Goal: Information Seeking & Learning: Check status

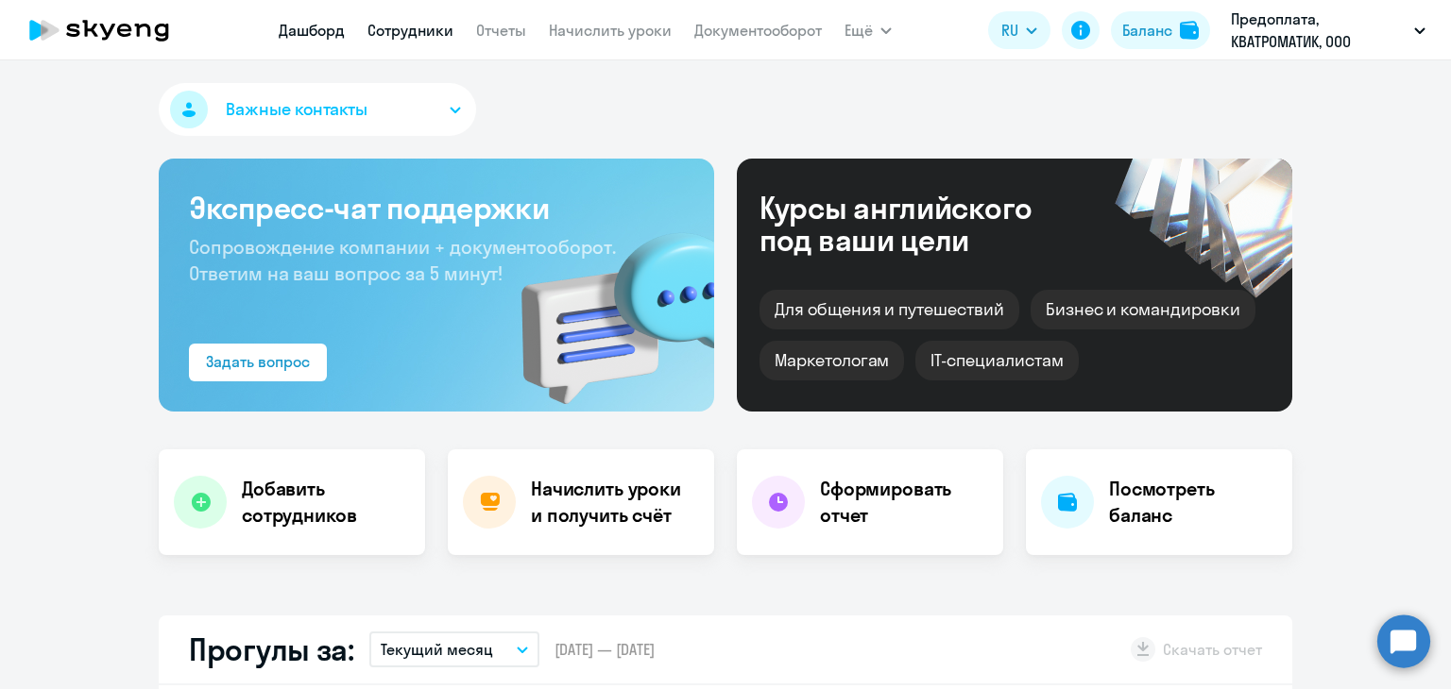
click at [434, 31] on link "Сотрудники" at bounding box center [410, 30] width 86 height 19
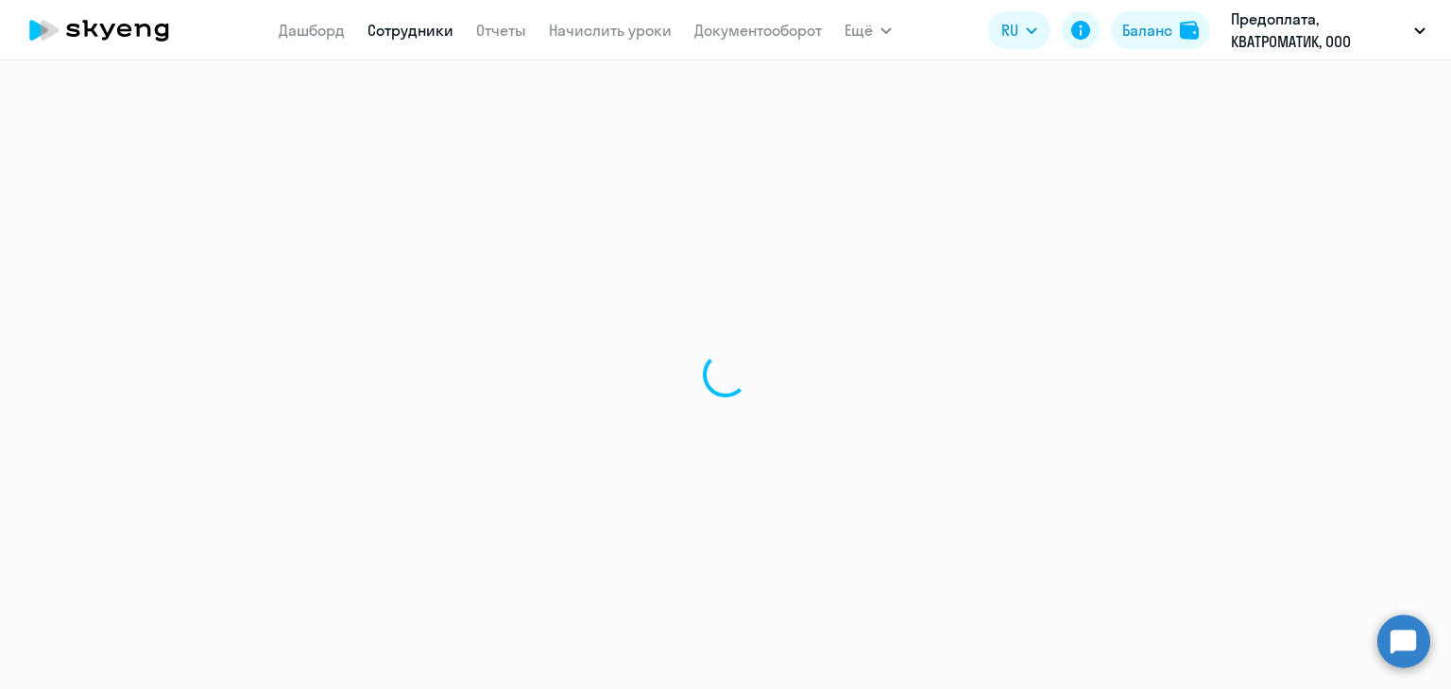
select select "30"
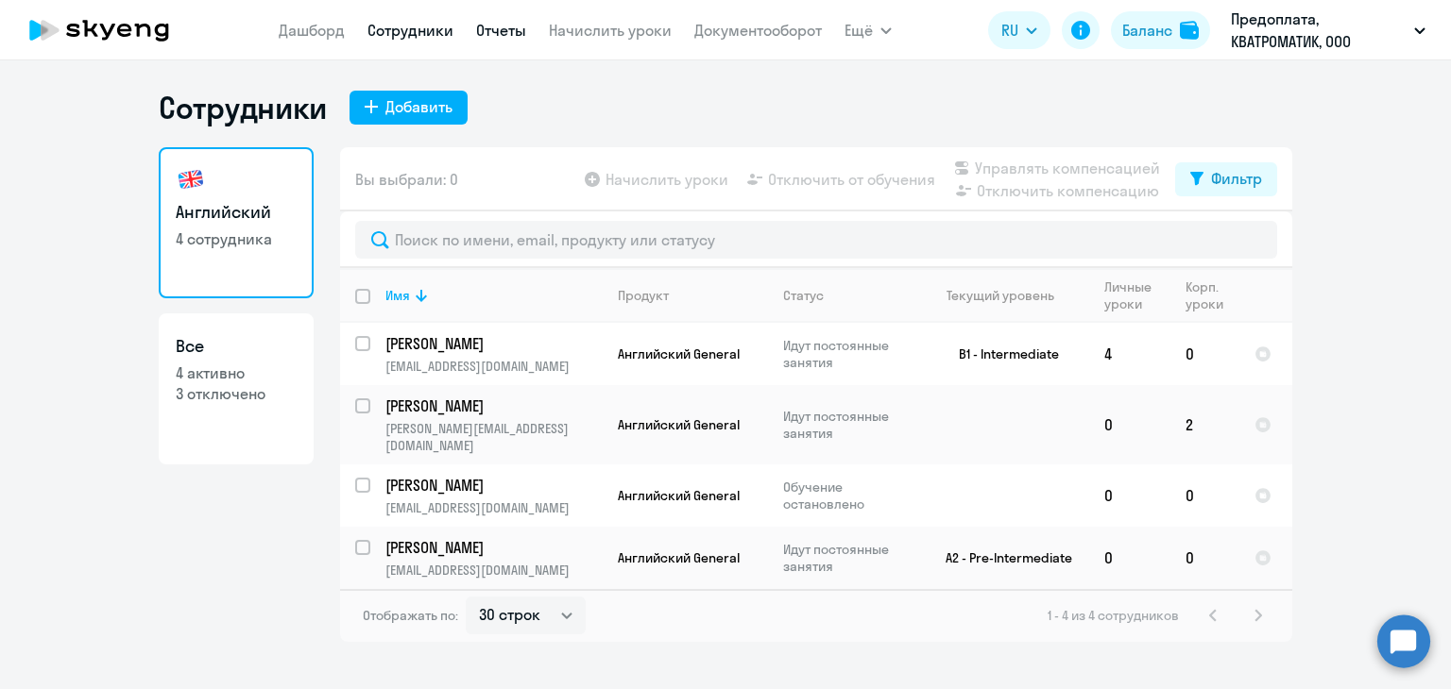
click at [497, 35] on link "Отчеты" at bounding box center [501, 30] width 50 height 19
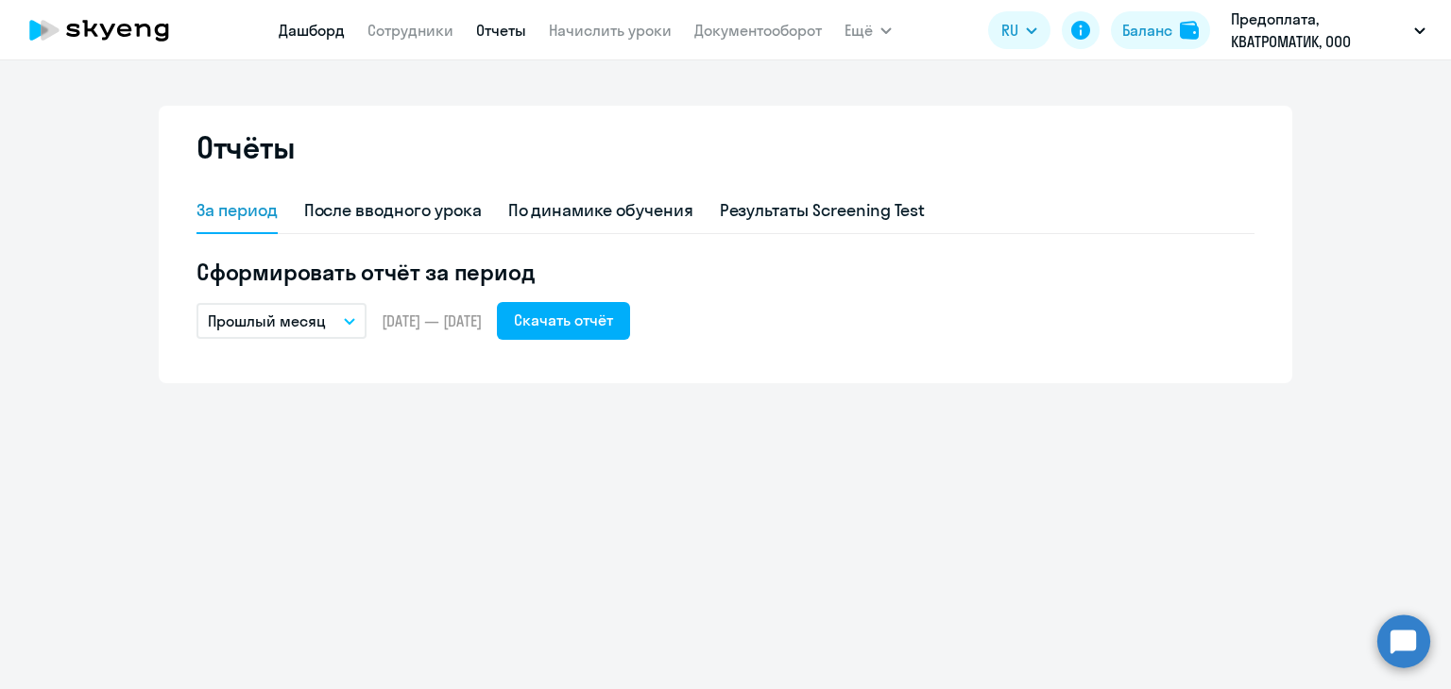
click at [322, 33] on link "Дашборд" at bounding box center [312, 30] width 66 height 19
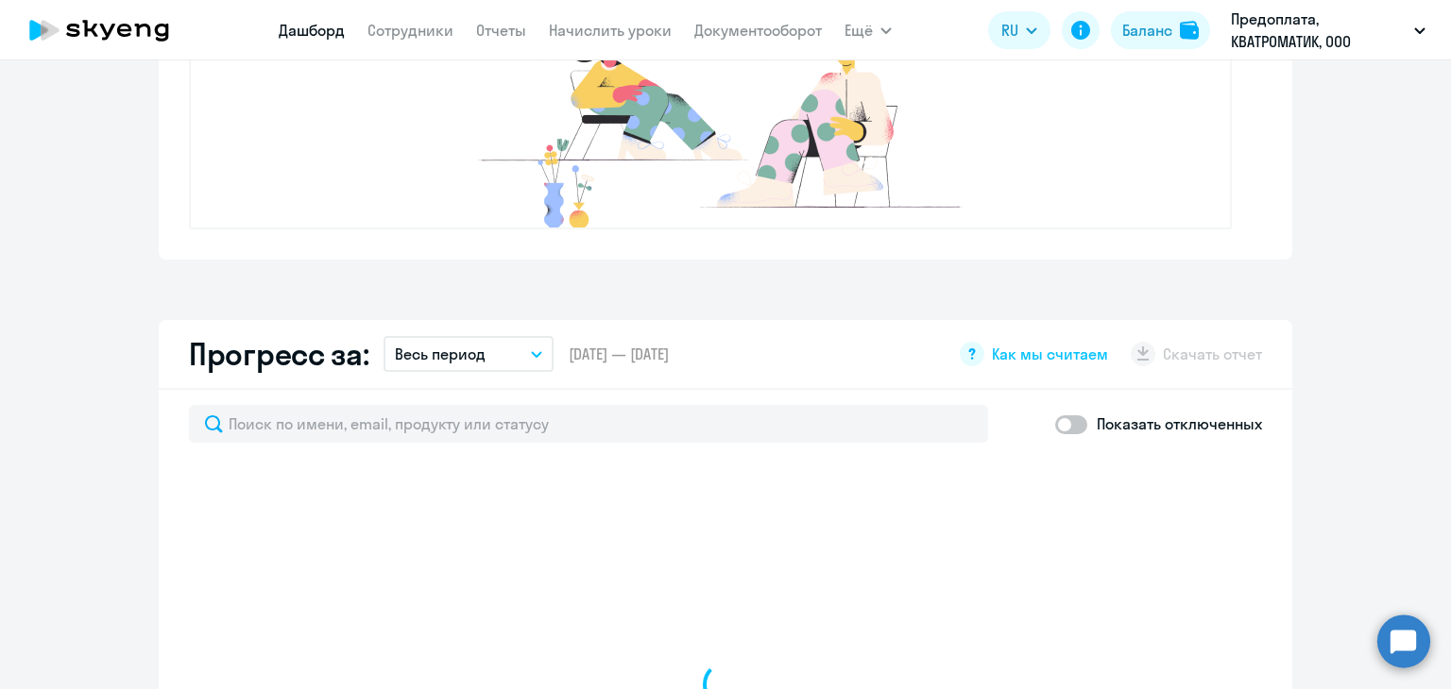
scroll to position [944, 0]
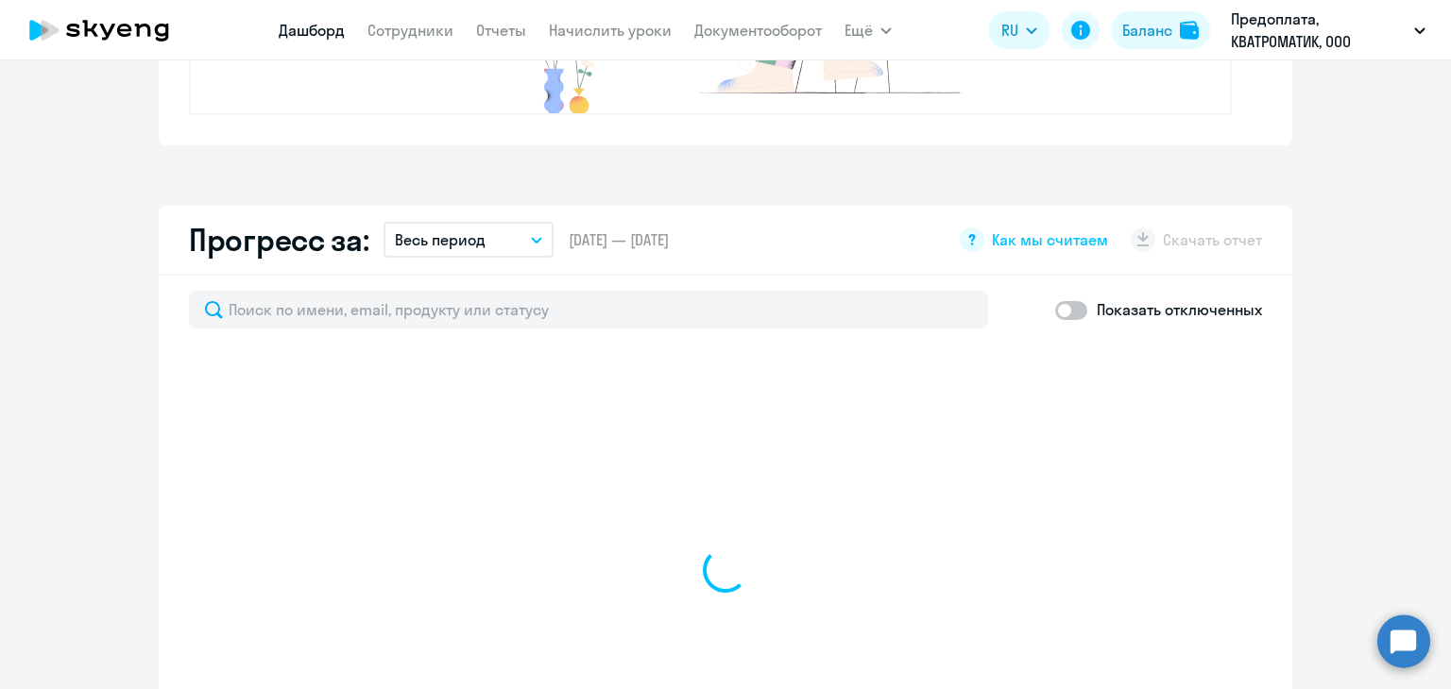
select select "30"
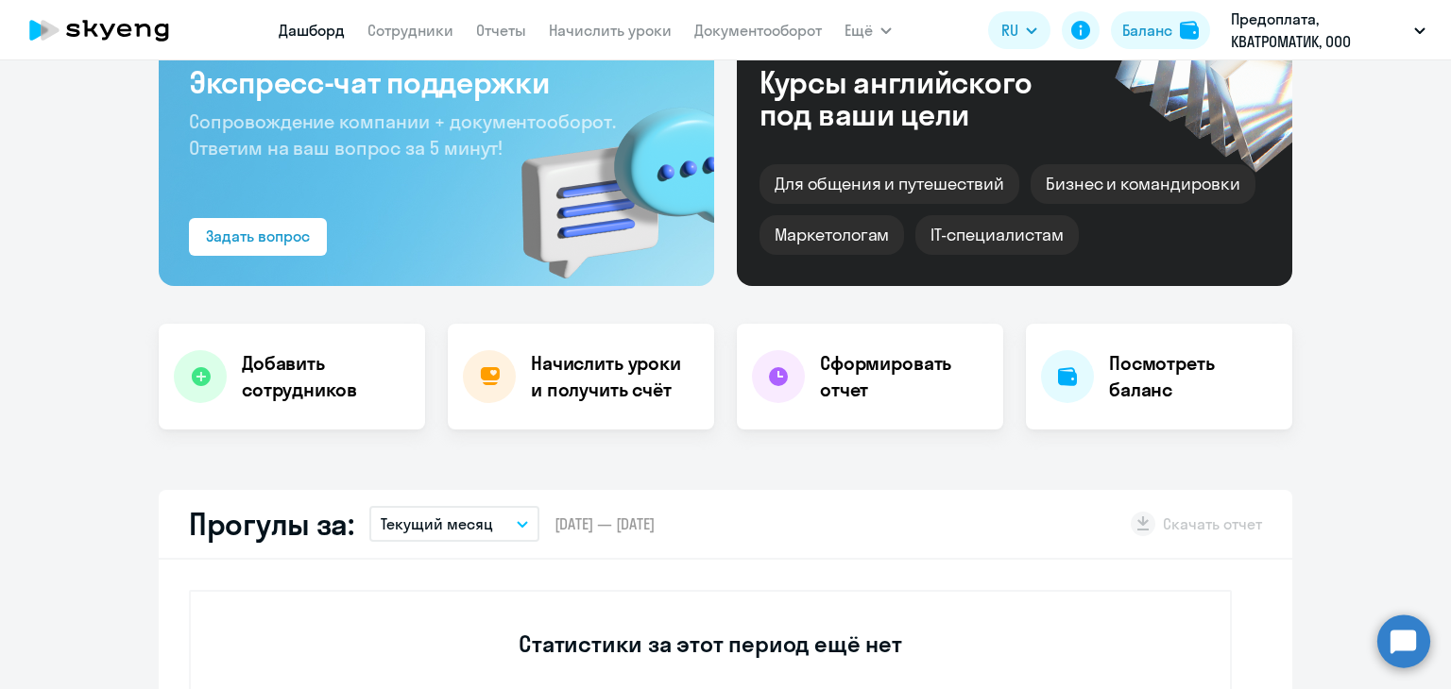
scroll to position [0, 0]
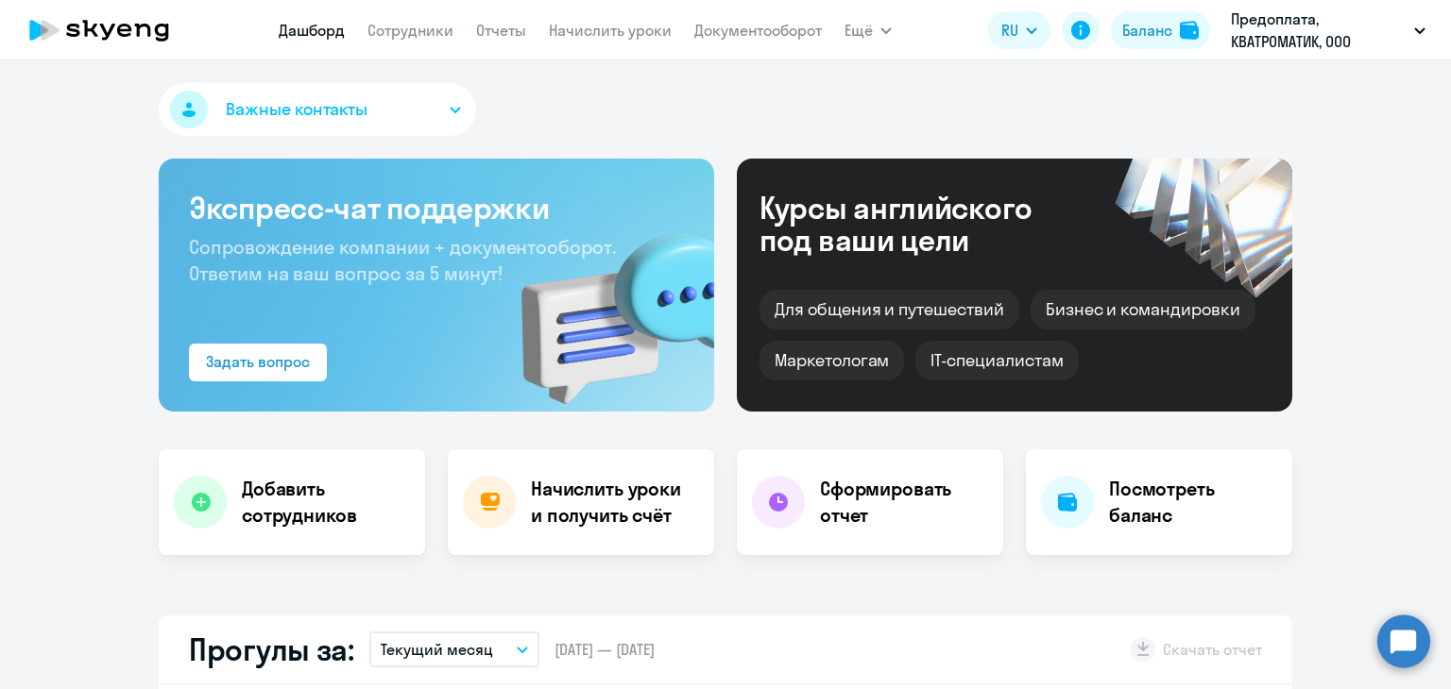
click at [404, 49] on app-header "Дашборд Сотрудники Отчеты Начислить уроки Документооборот Ещё Дашборд Сотрудник…" at bounding box center [725, 30] width 1451 height 60
click at [412, 24] on link "Сотрудники" at bounding box center [410, 30] width 86 height 19
select select "30"
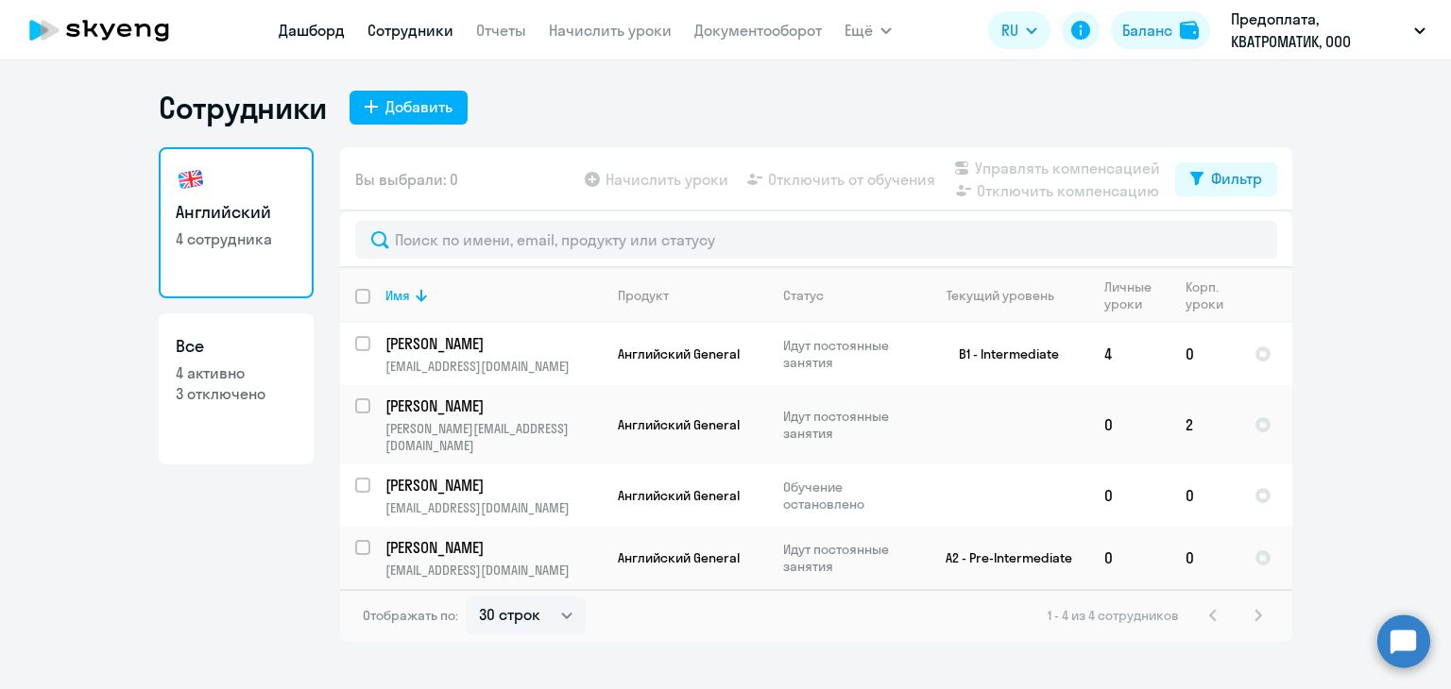
click at [314, 24] on link "Дашборд" at bounding box center [312, 30] width 66 height 19
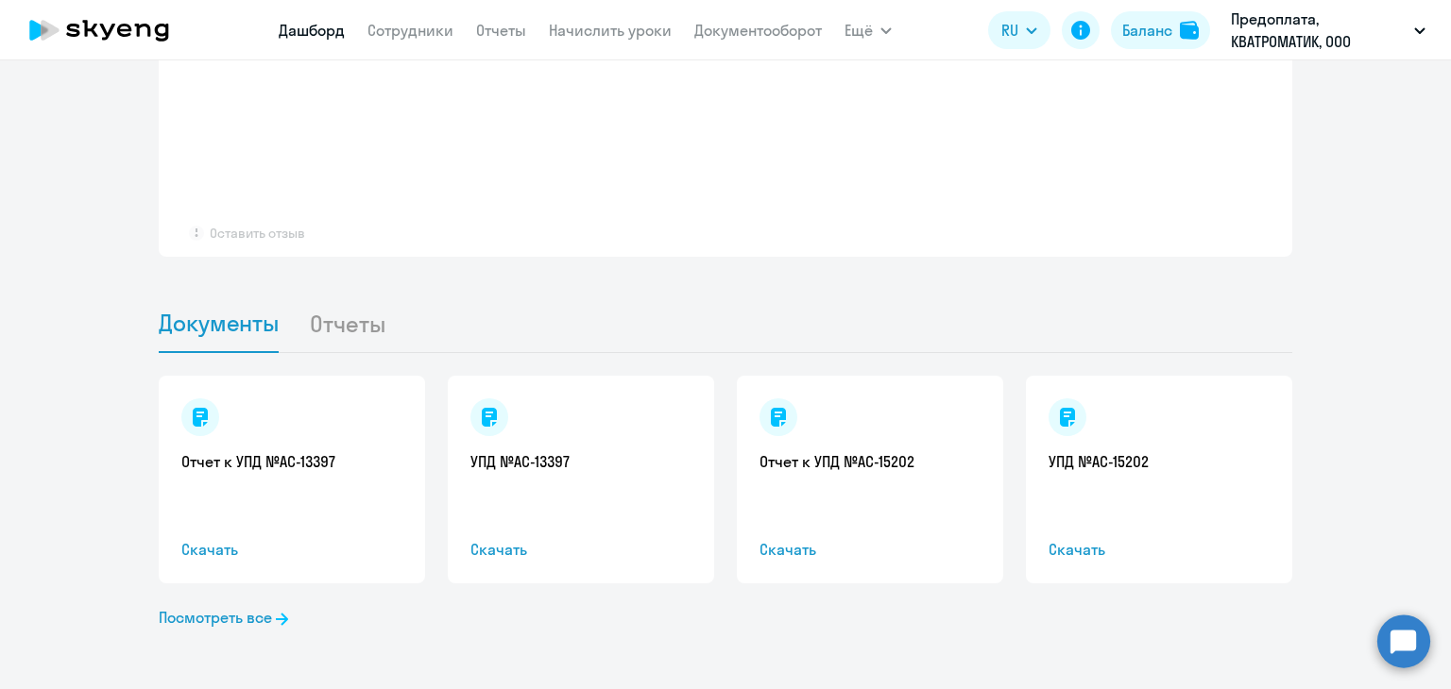
select select "30"
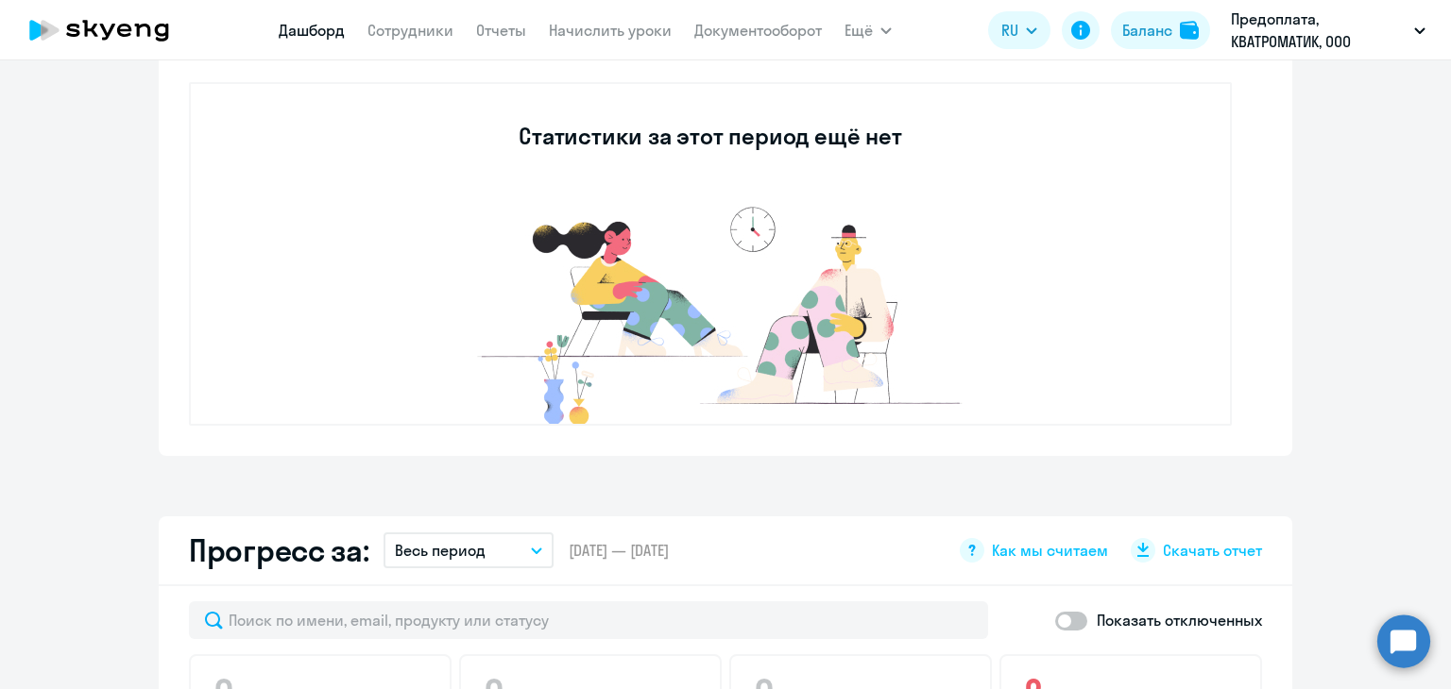
scroll to position [378, 0]
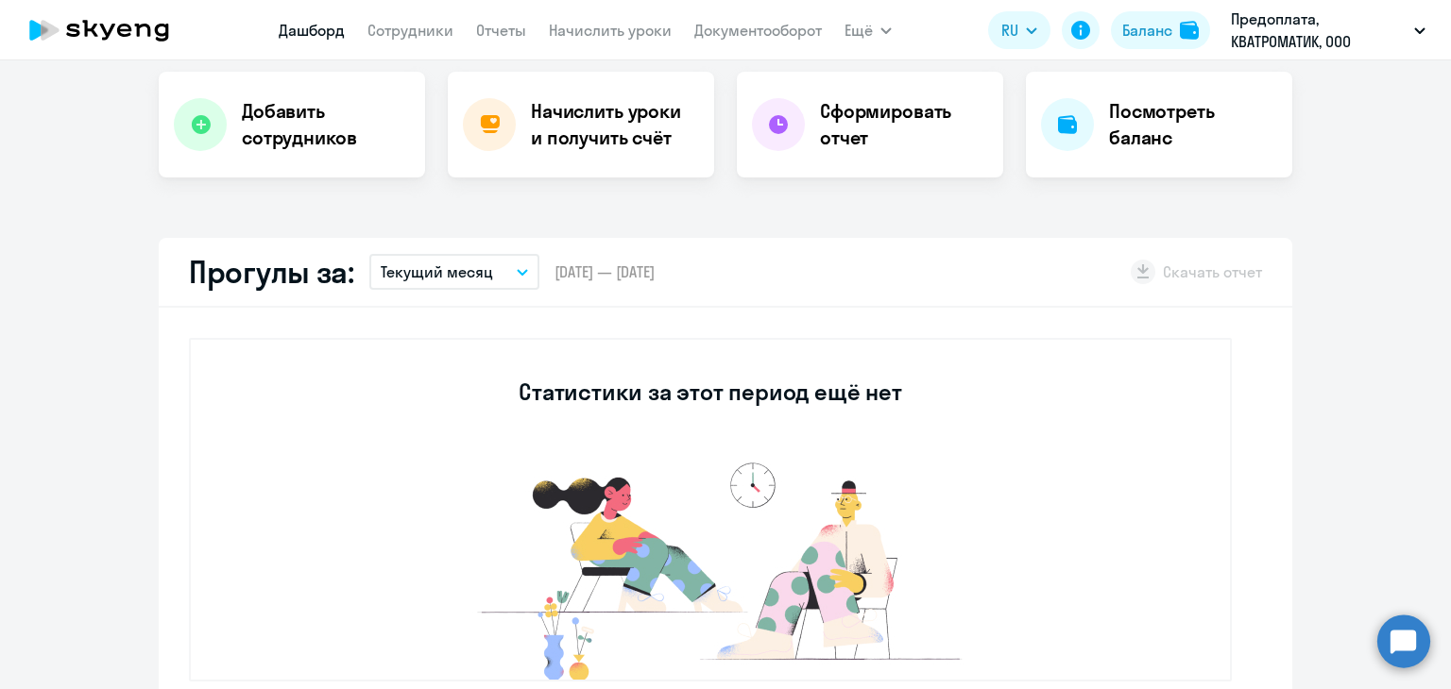
click at [419, 42] on nav "Дашборд Сотрудники Отчеты Начислить уроки Документооборот" at bounding box center [550, 30] width 543 height 38
click at [416, 33] on link "Сотрудники" at bounding box center [410, 30] width 86 height 19
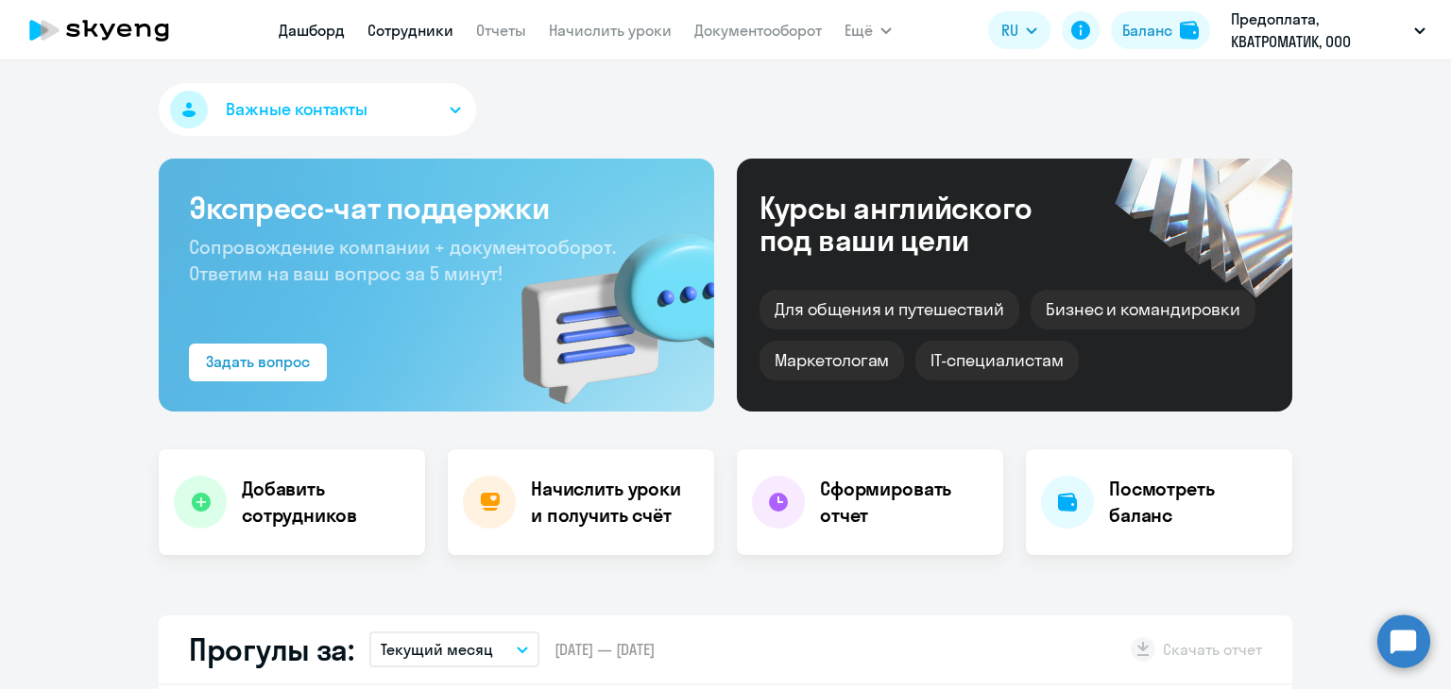
select select "30"
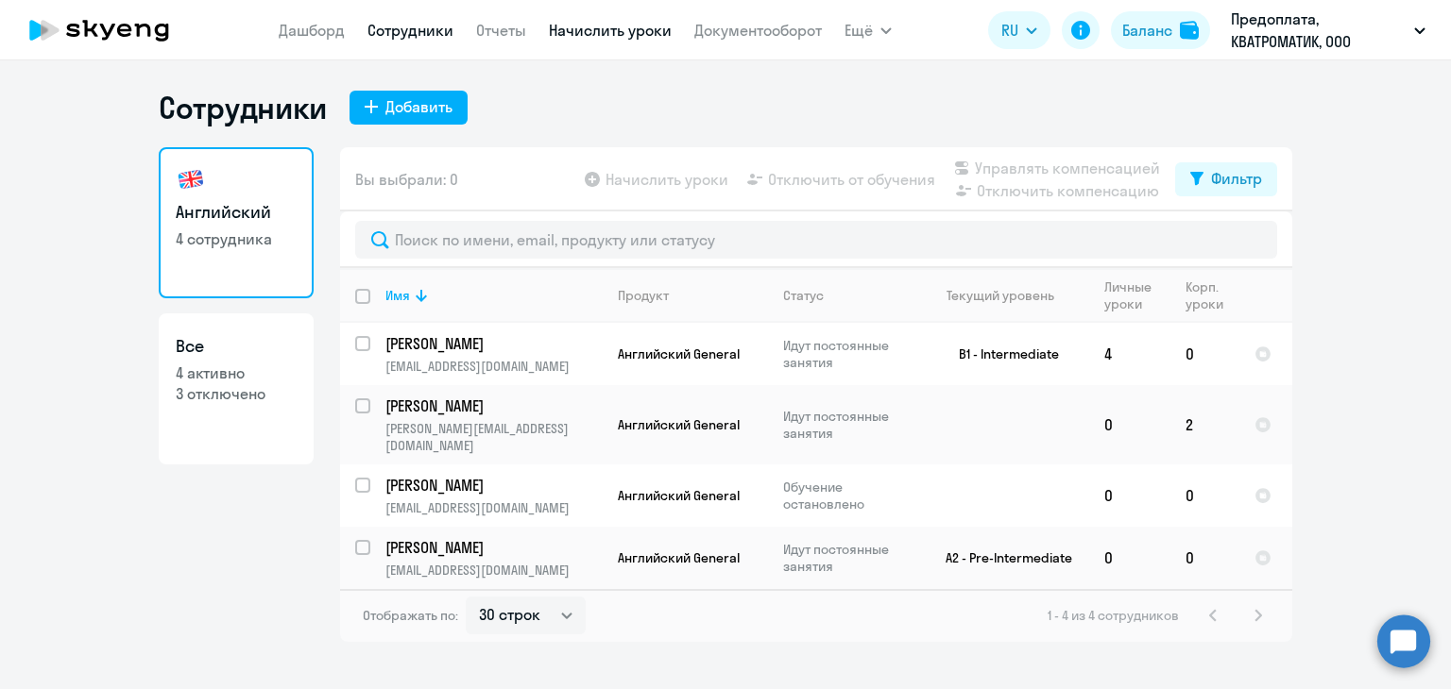
click at [591, 22] on link "Начислить уроки" at bounding box center [610, 30] width 123 height 19
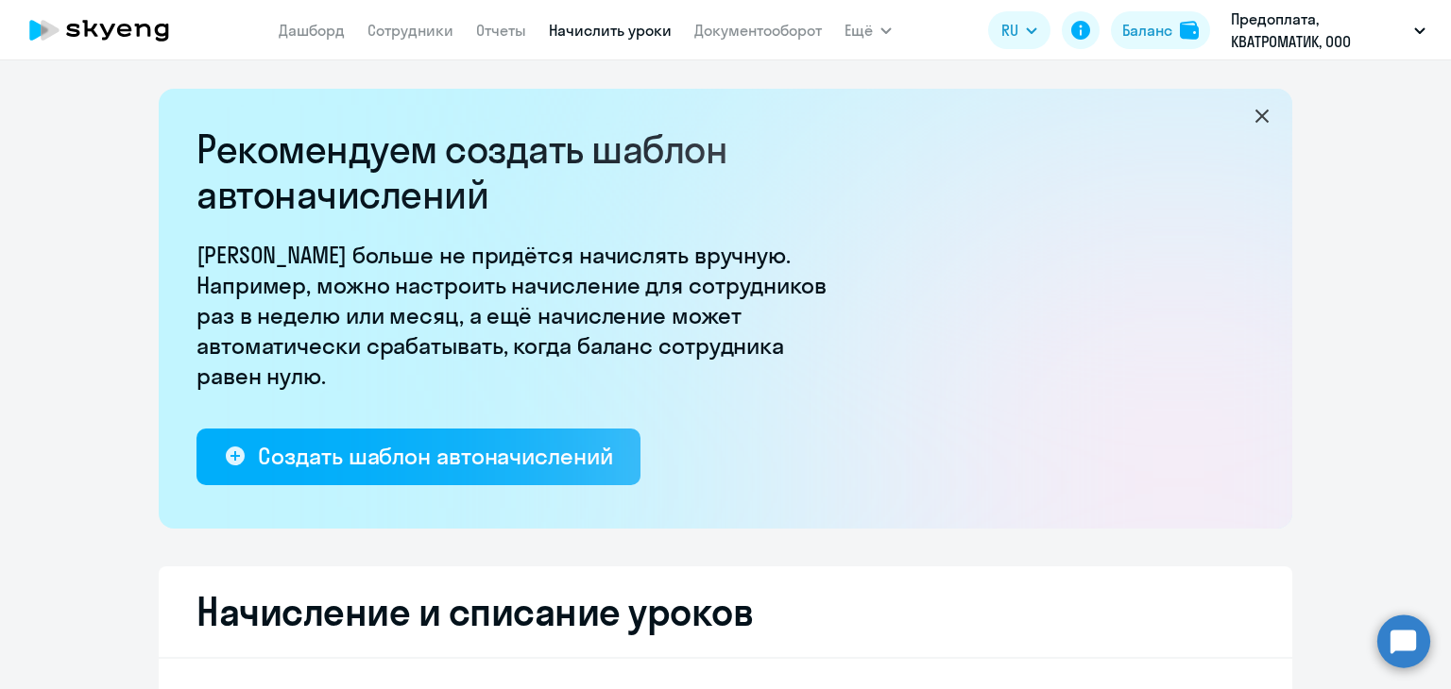
select select "10"
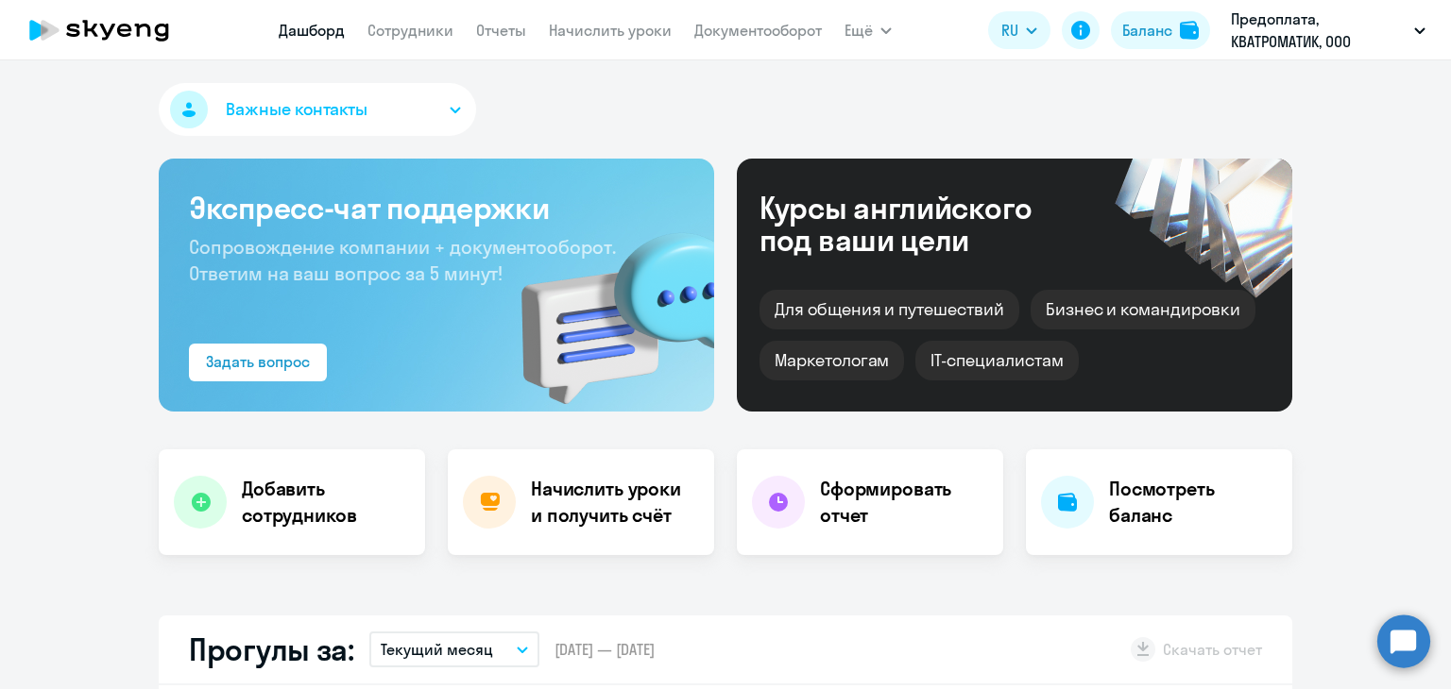
select select "30"
click at [421, 36] on link "Сотрудники" at bounding box center [410, 30] width 86 height 19
select select "30"
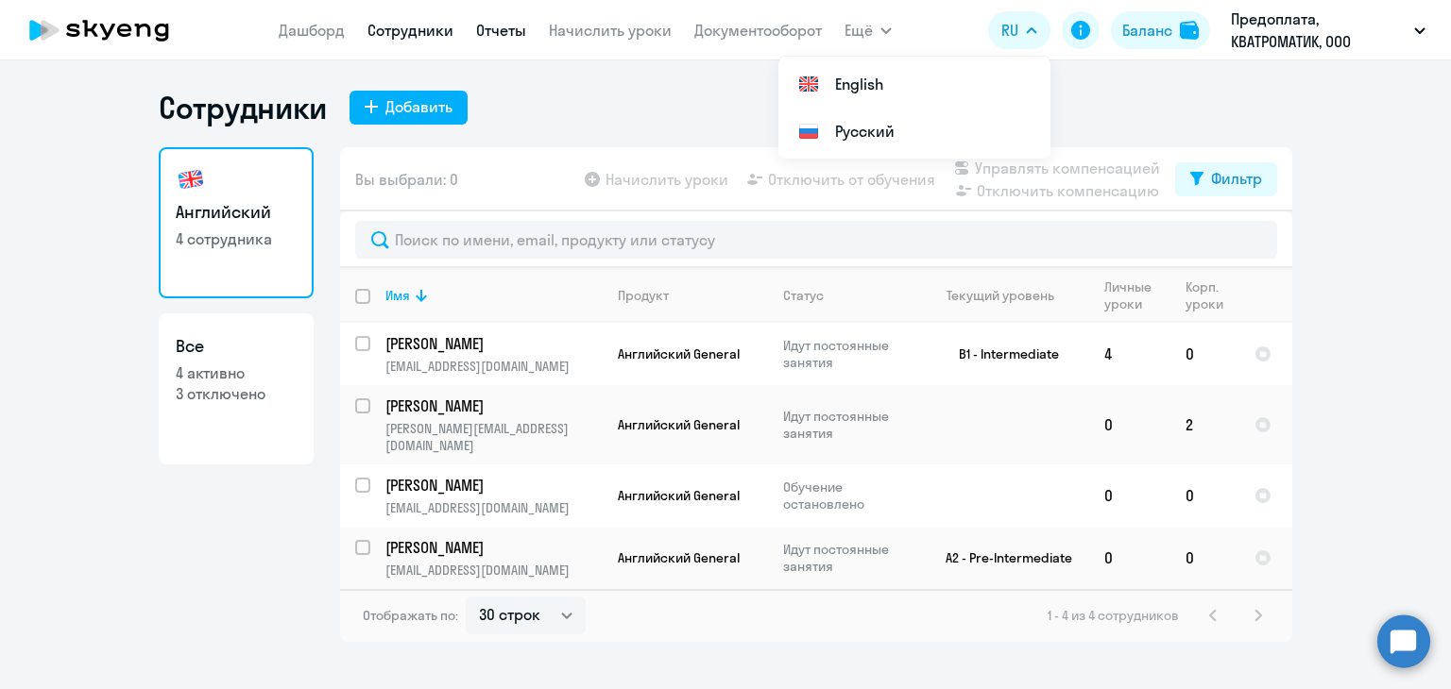
click at [484, 31] on link "Отчеты" at bounding box center [501, 30] width 50 height 19
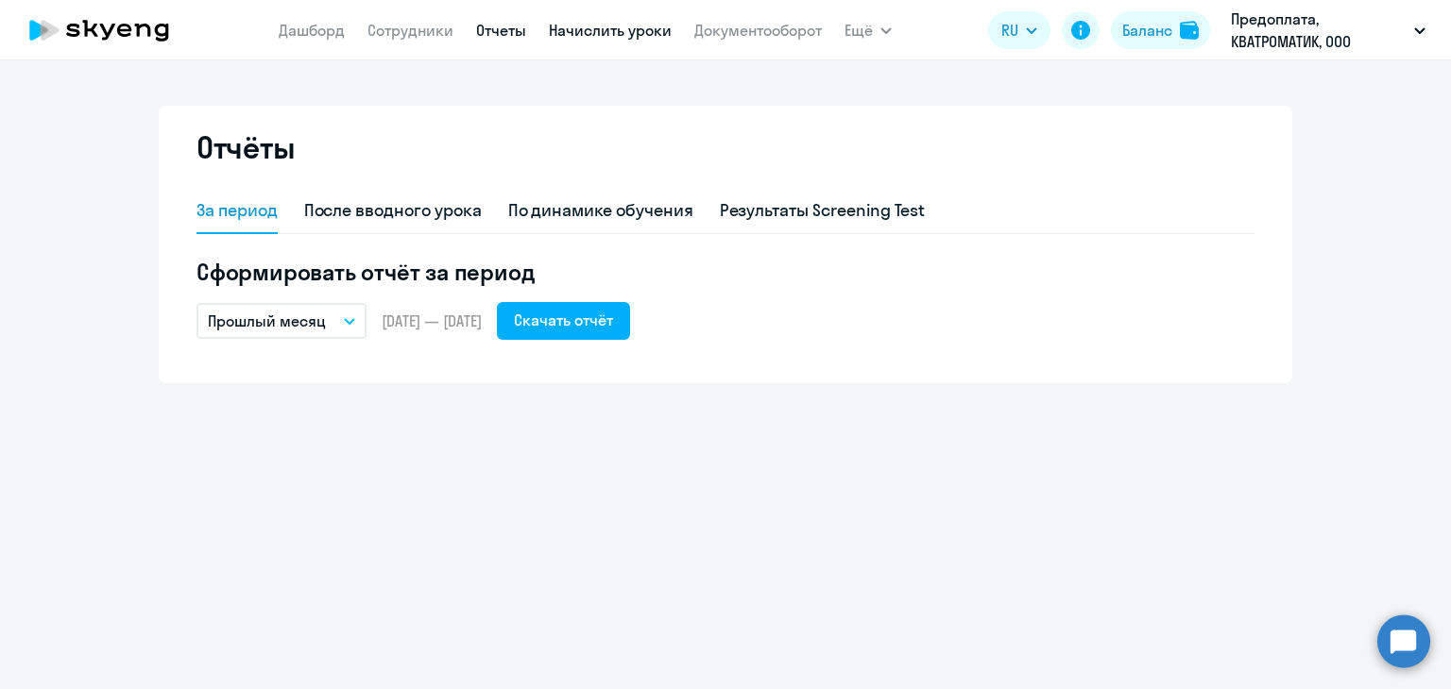
click at [635, 24] on link "Начислить уроки" at bounding box center [610, 30] width 123 height 19
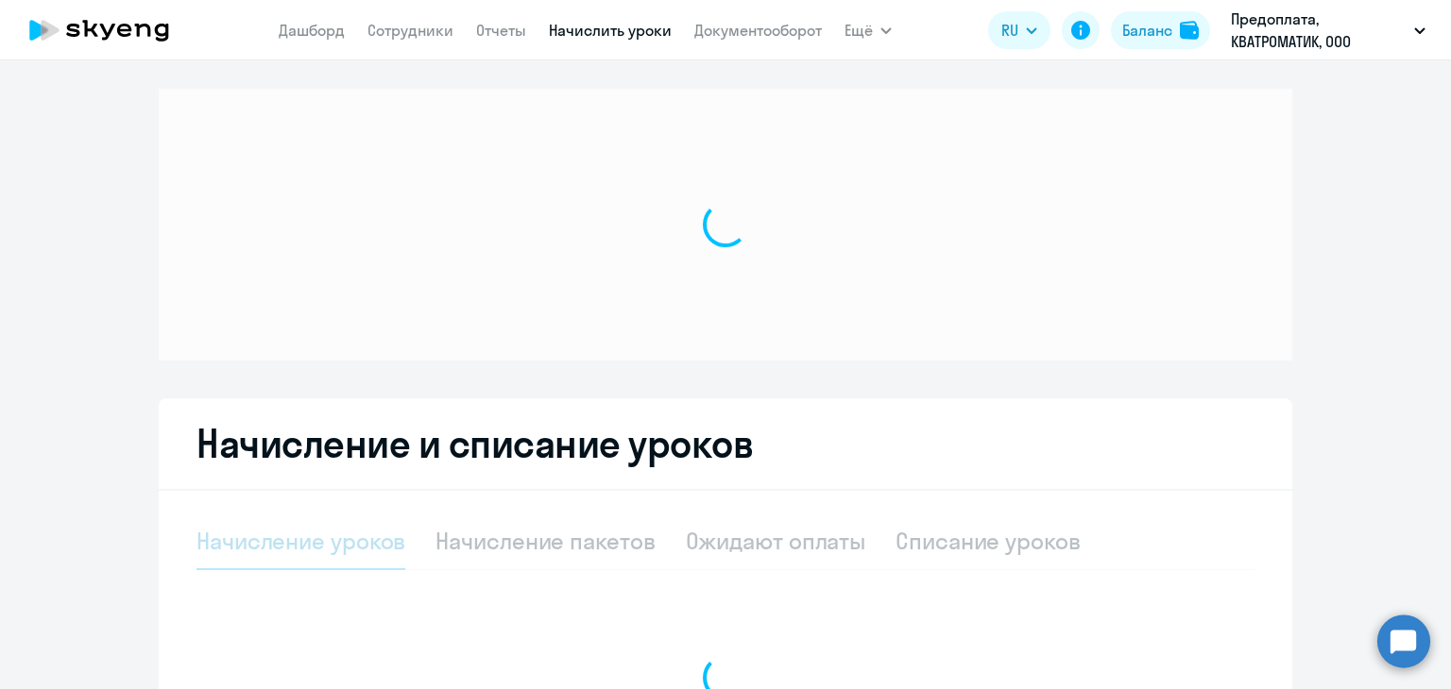
select select "10"
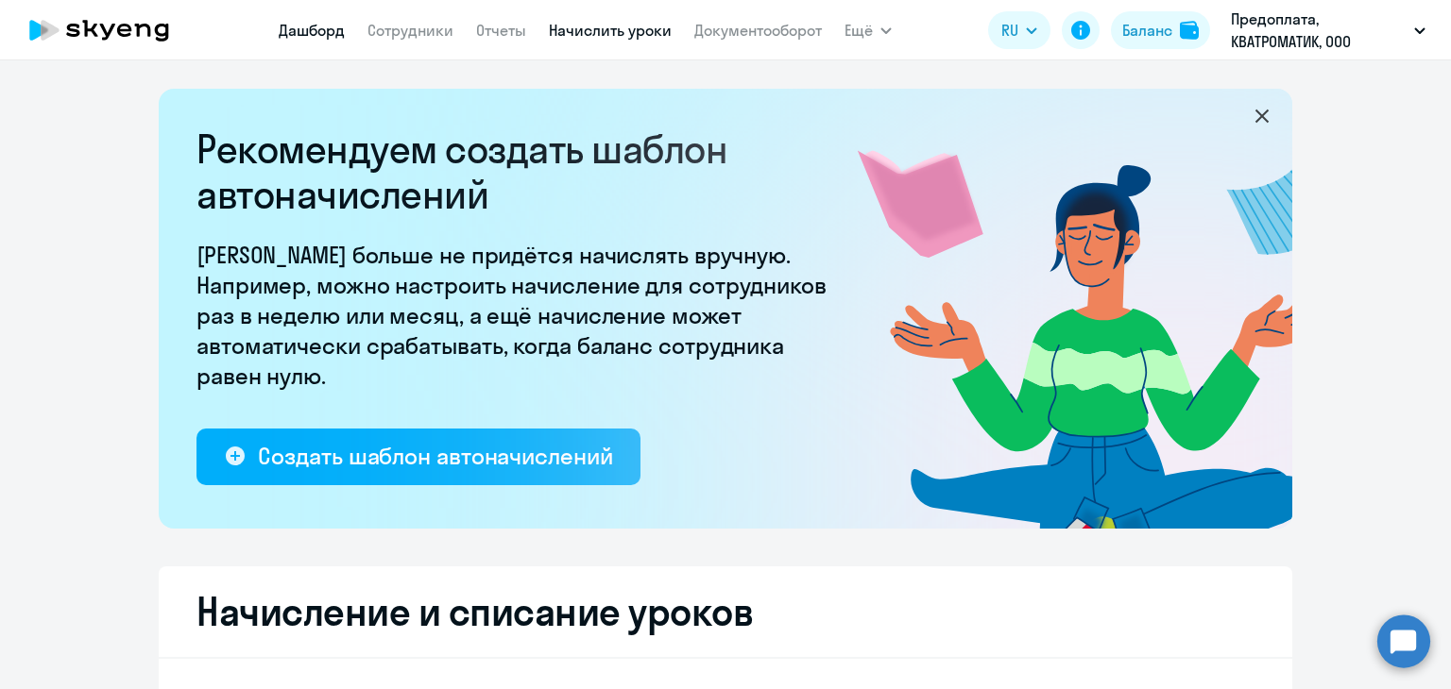
click at [297, 24] on link "Дашборд" at bounding box center [312, 30] width 66 height 19
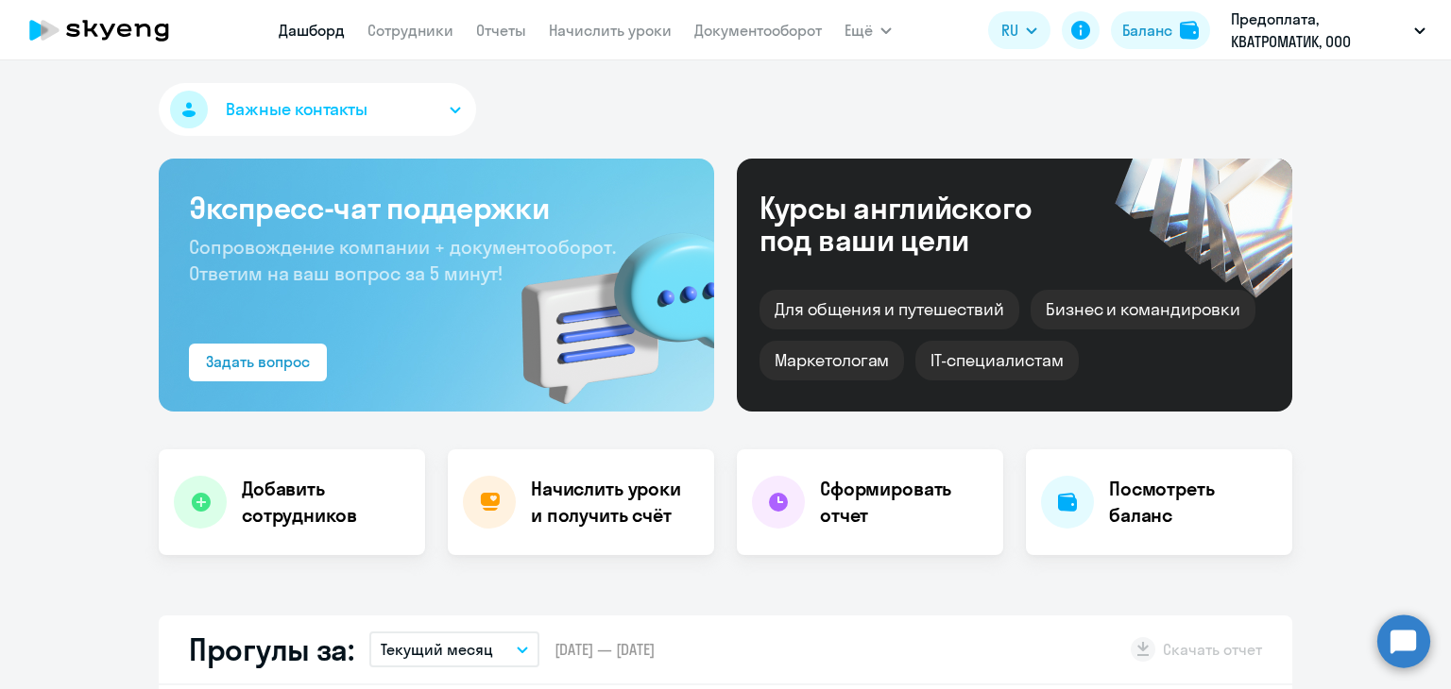
scroll to position [378, 0]
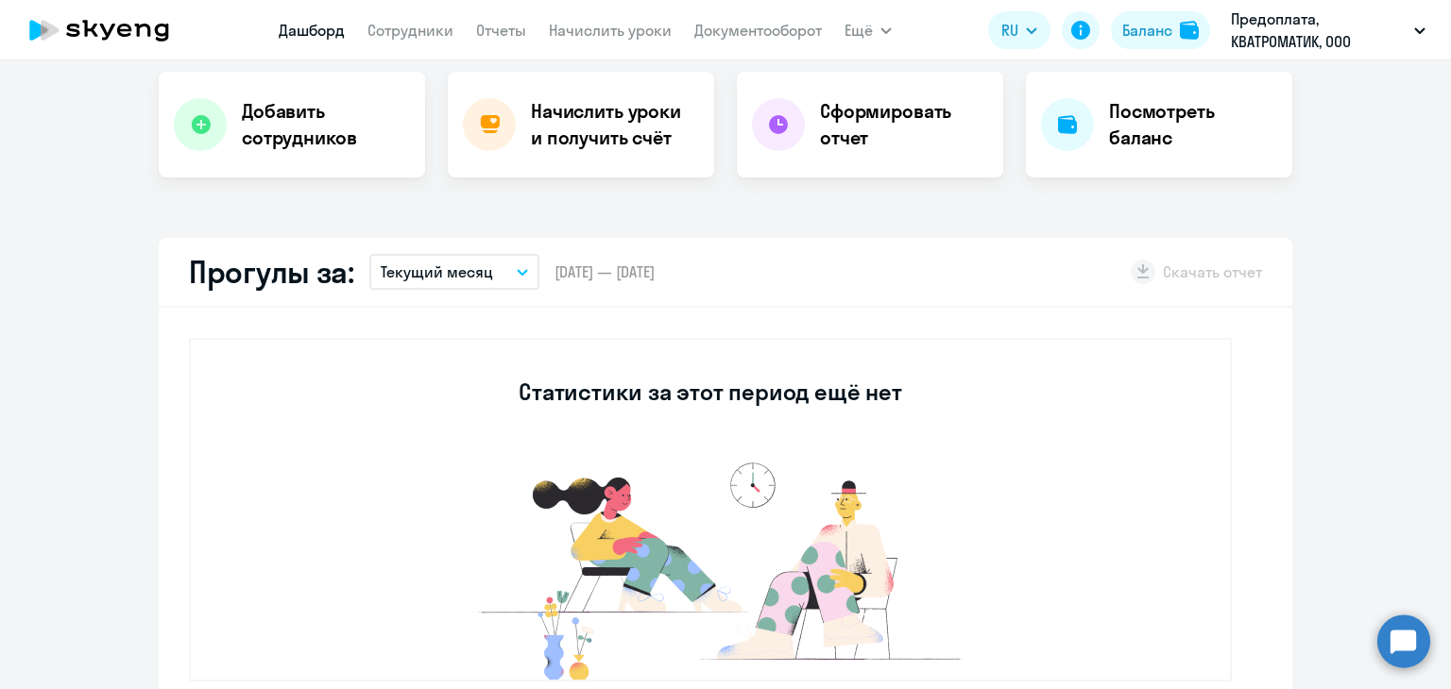
select select "30"
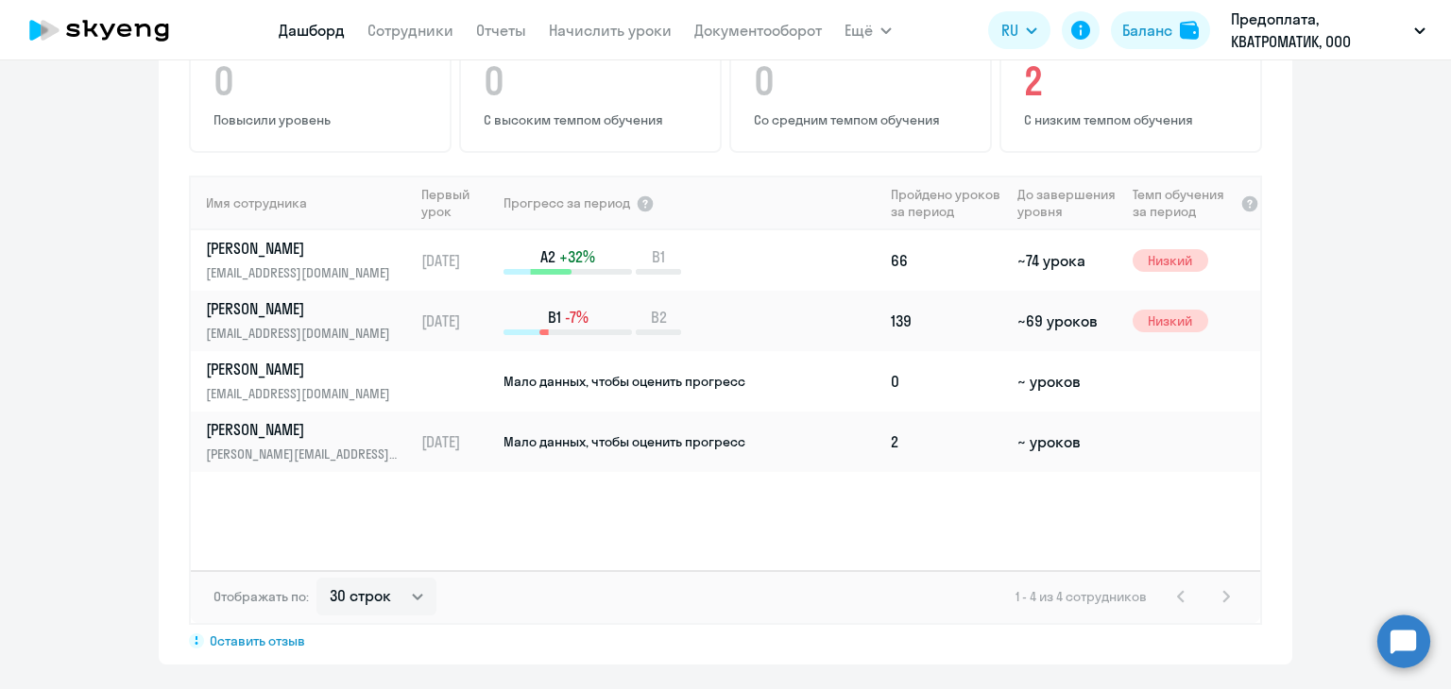
scroll to position [1085, 0]
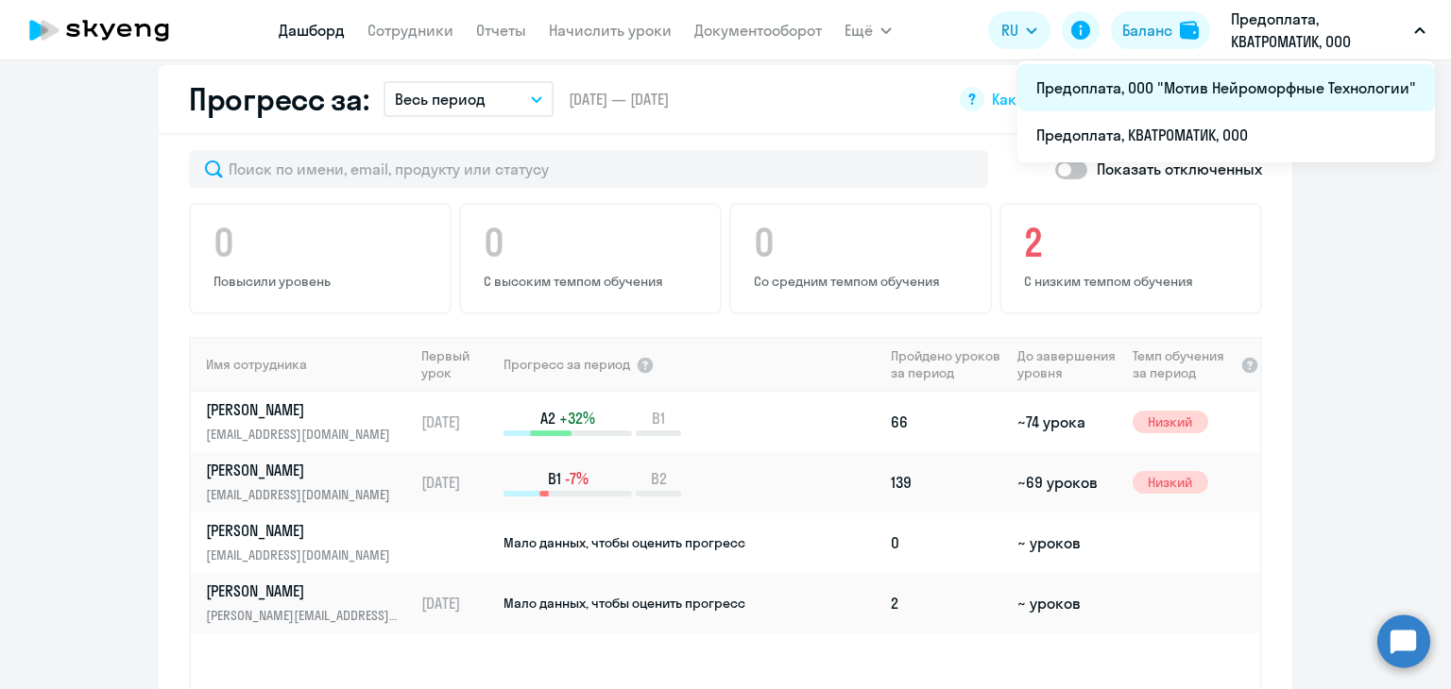
click at [1170, 87] on li "Предоплата, ООО "Мотив Нейроморфные Технологии"" at bounding box center [1225, 87] width 417 height 47
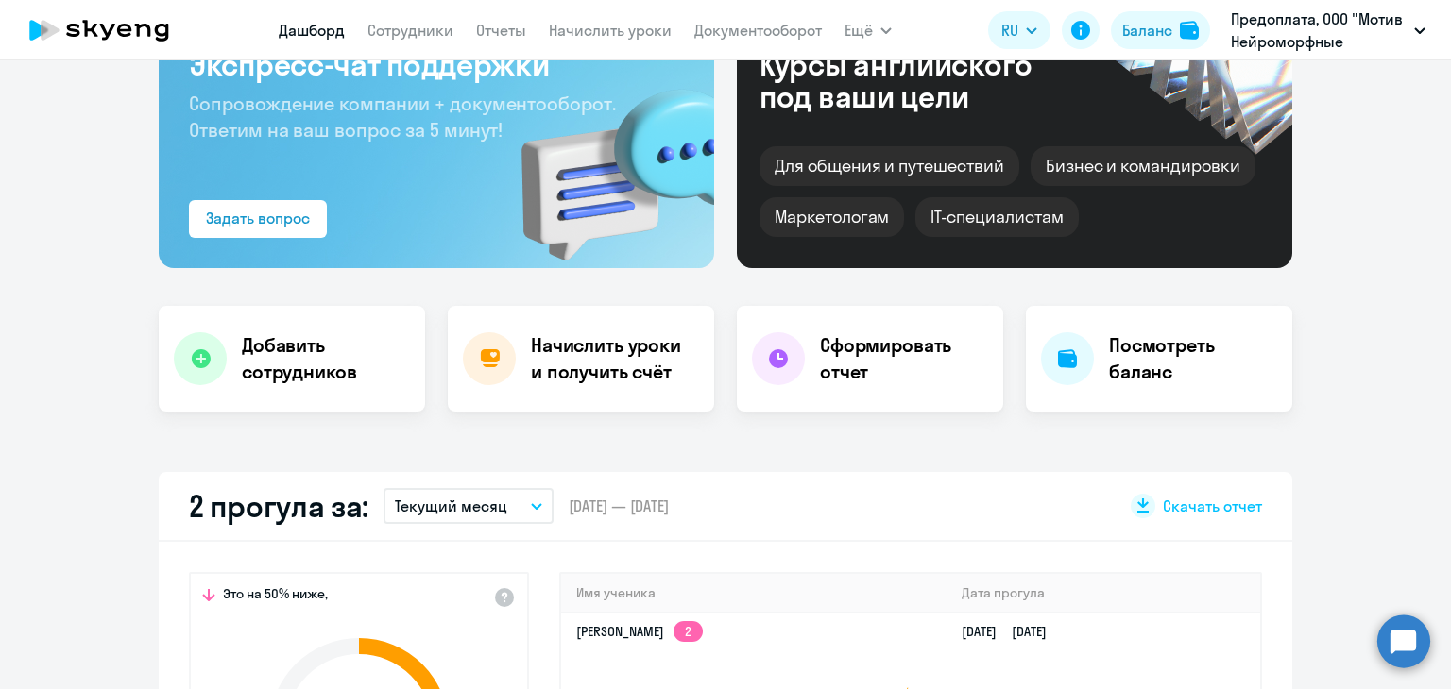
scroll to position [141, 0]
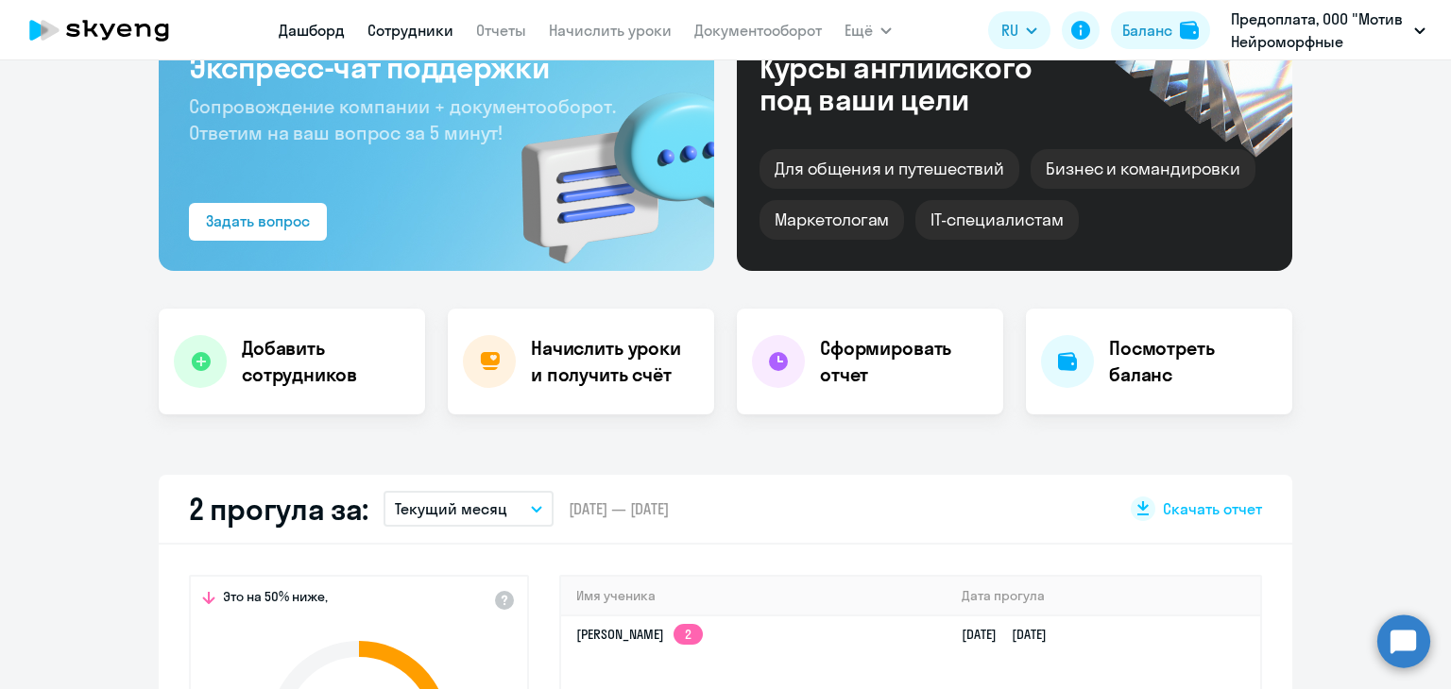
click at [385, 31] on link "Сотрудники" at bounding box center [410, 30] width 86 height 19
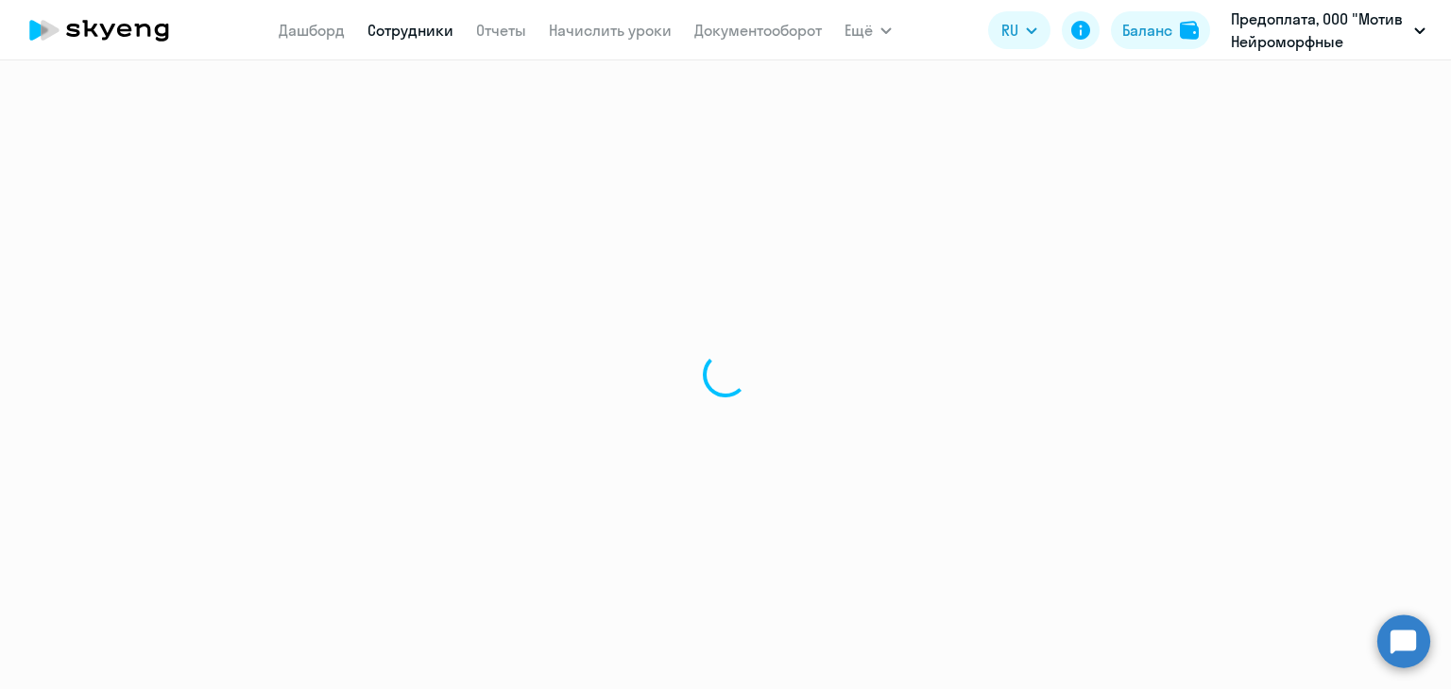
select select "30"
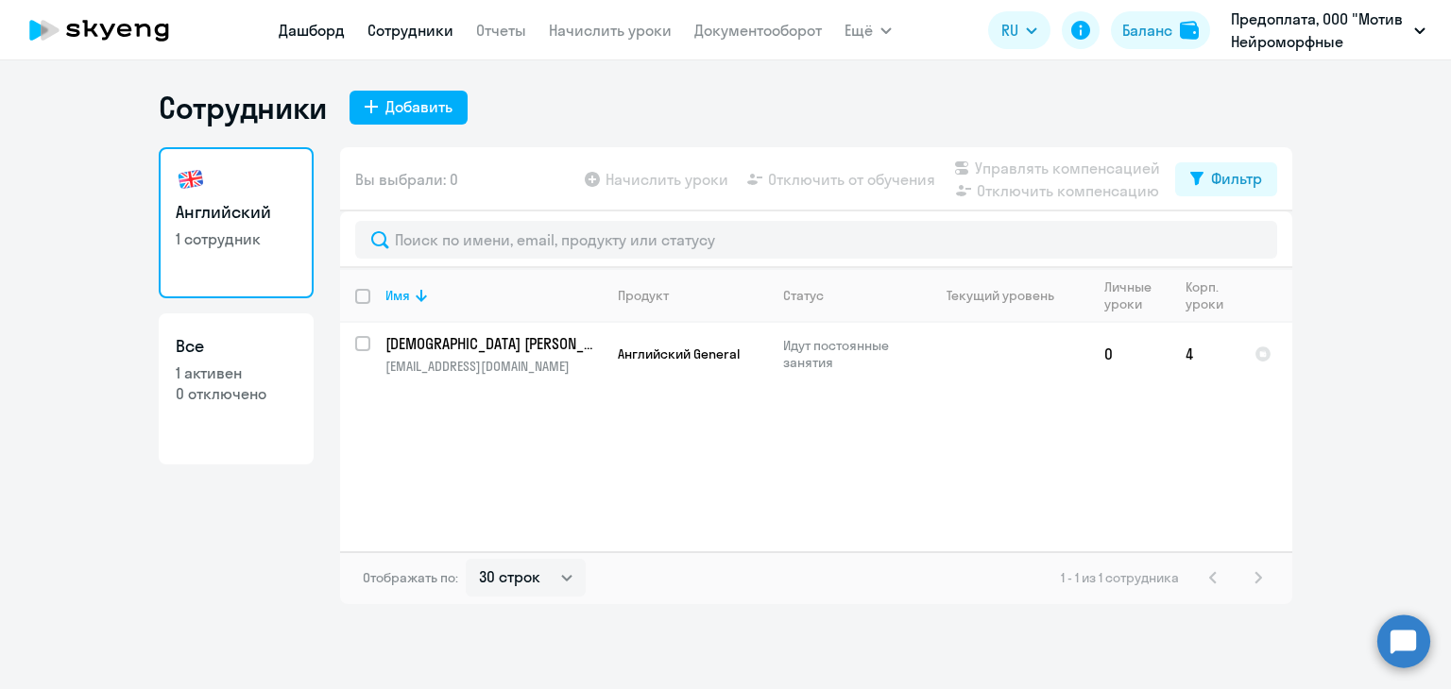
click at [295, 34] on link "Дашборд" at bounding box center [312, 30] width 66 height 19
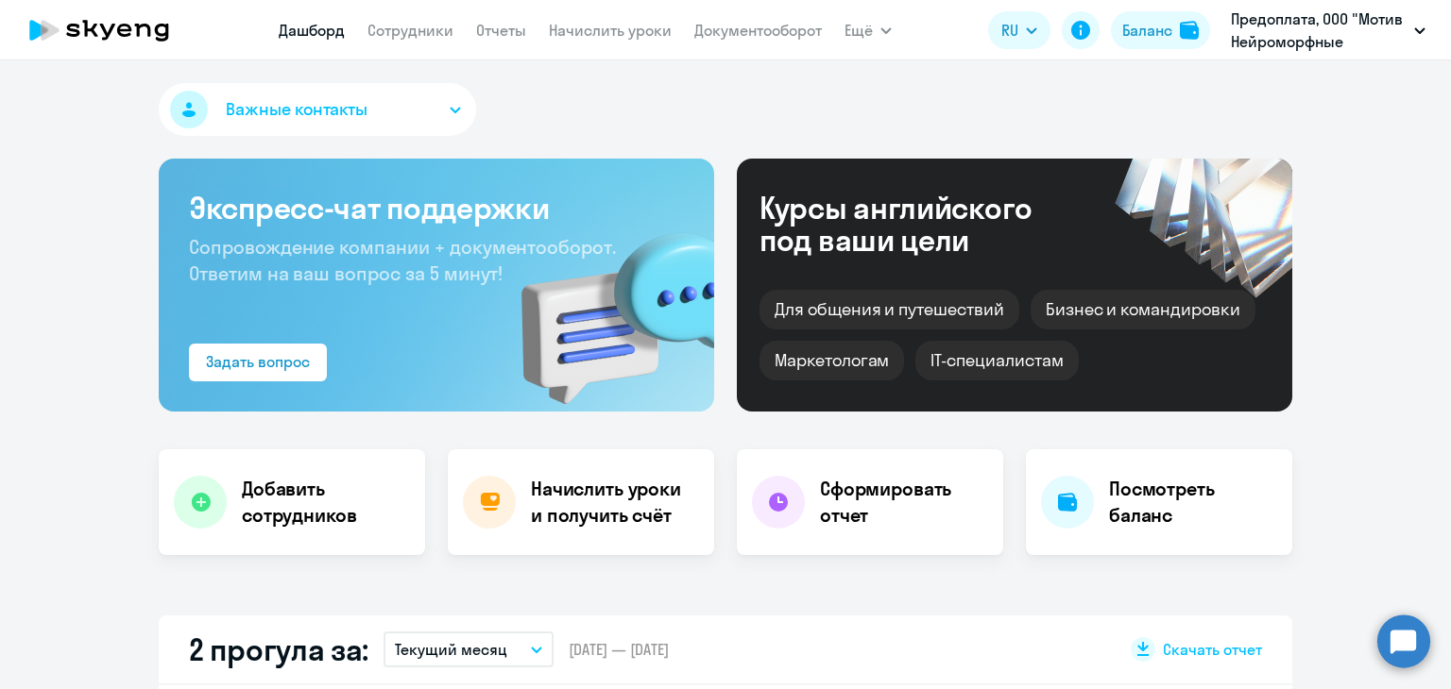
select select "30"
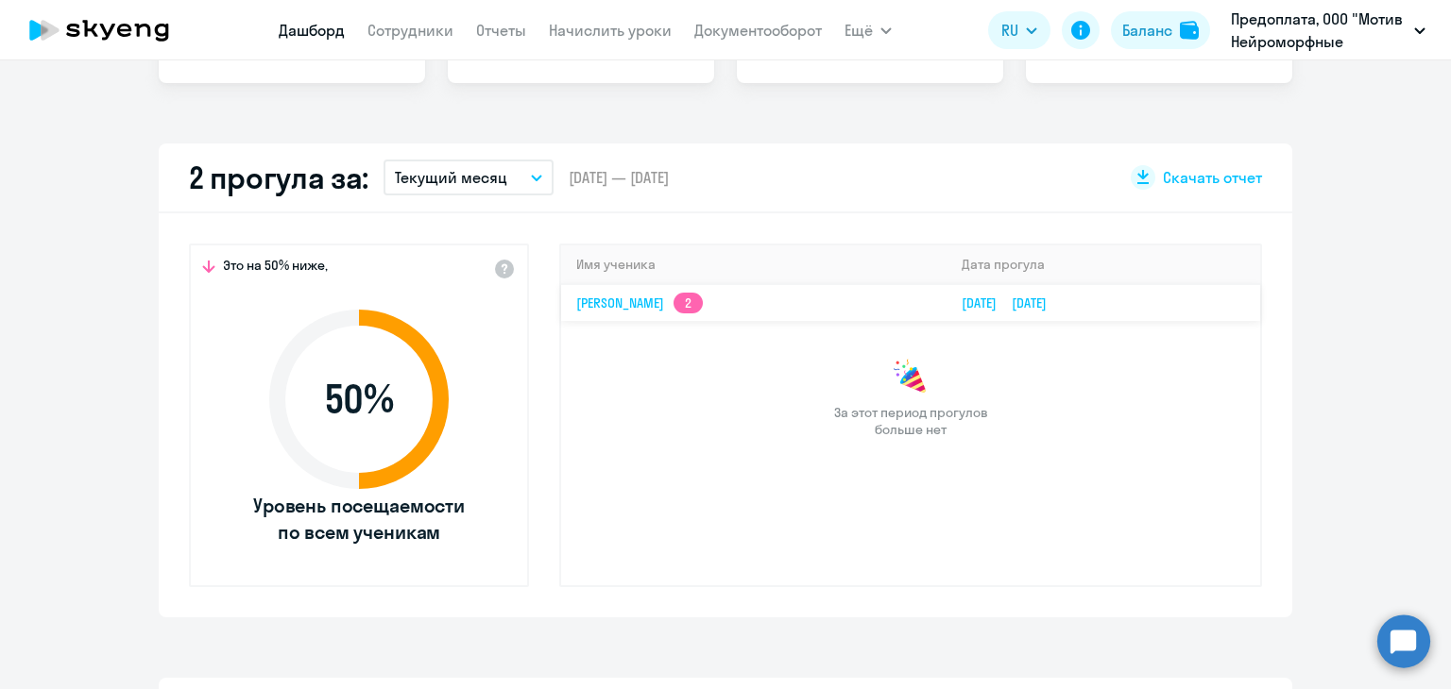
click at [703, 301] on app-skyeng-badge "2" at bounding box center [687, 303] width 29 height 21
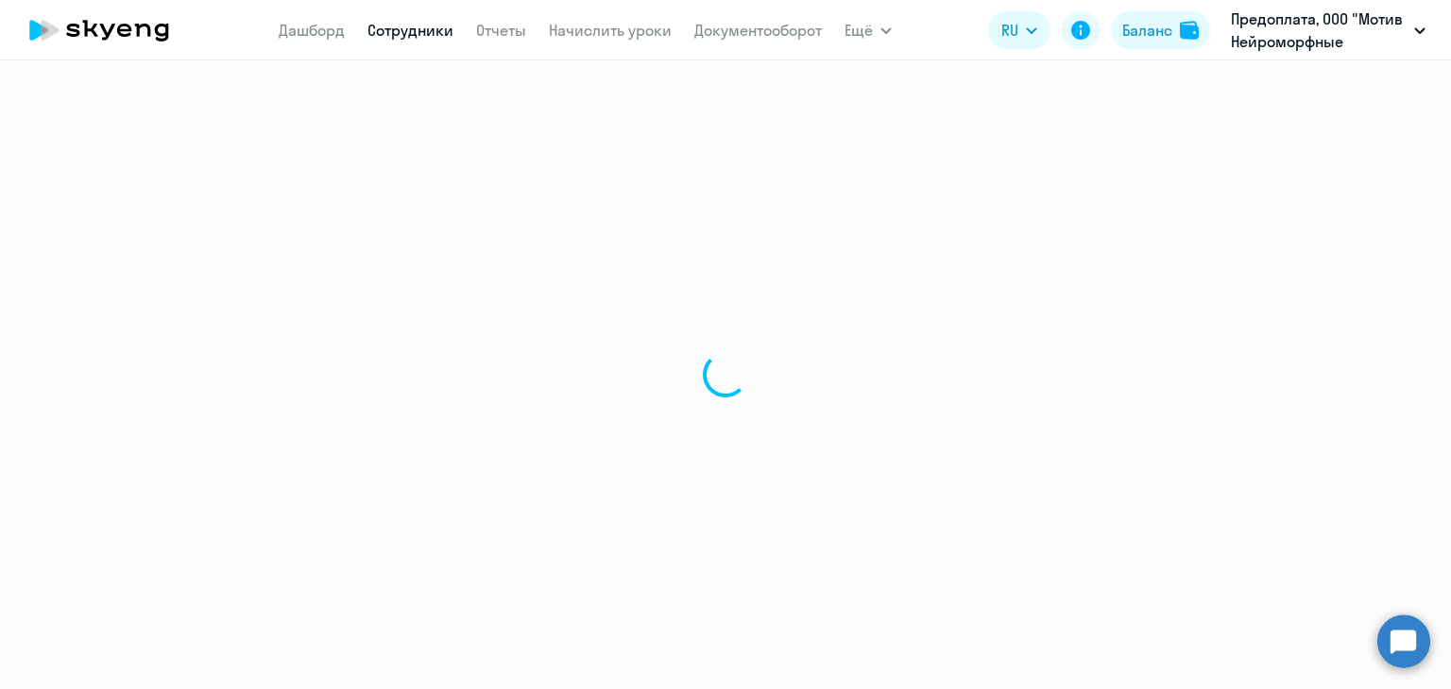
select select "english"
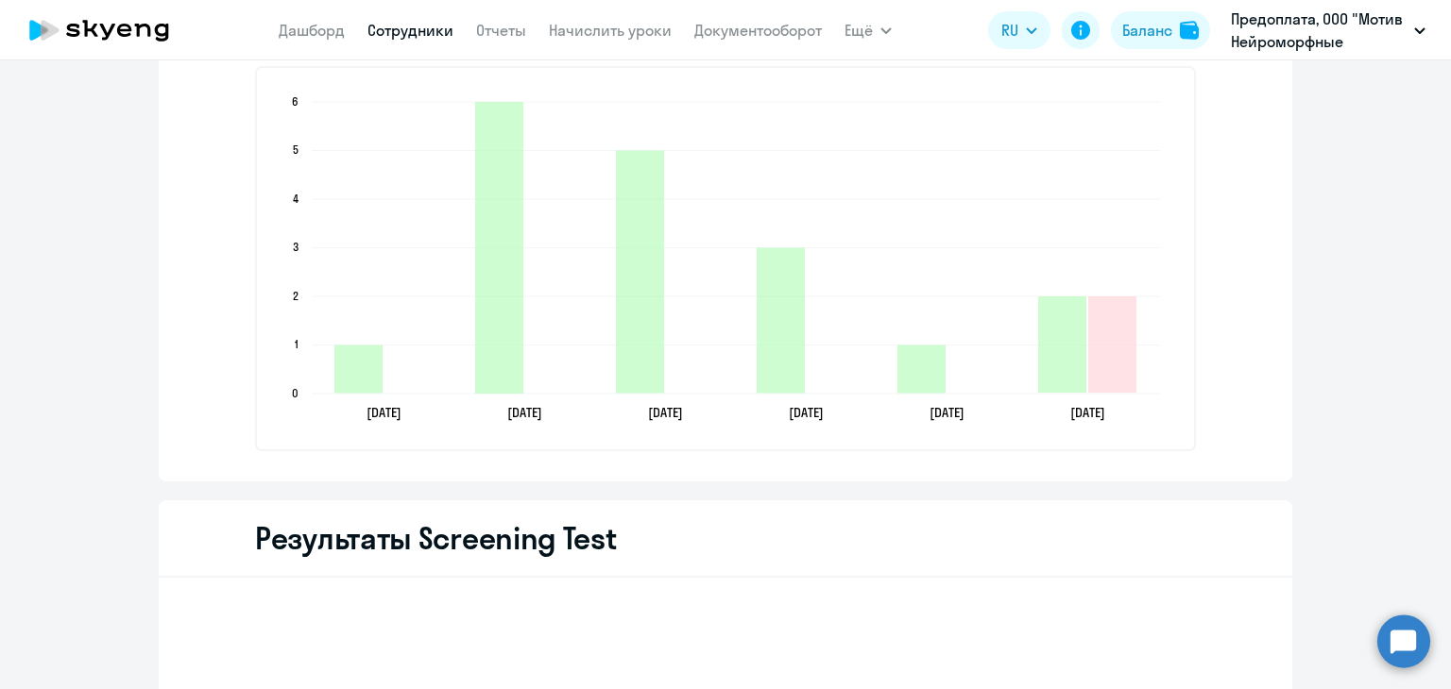
scroll to position [2455, 0]
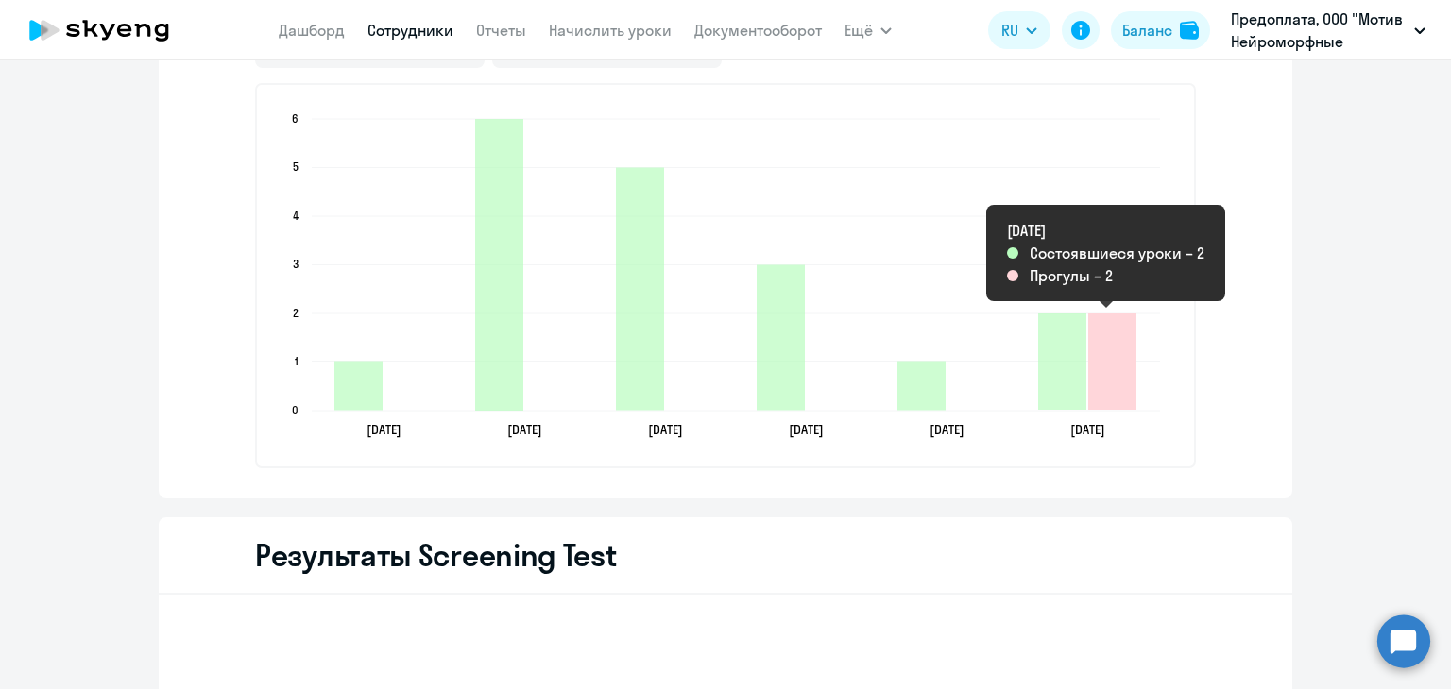
click at [1107, 371] on icon "2025-09-10T17:00:00.000Z Прогулы 2" at bounding box center [1112, 362] width 48 height 96
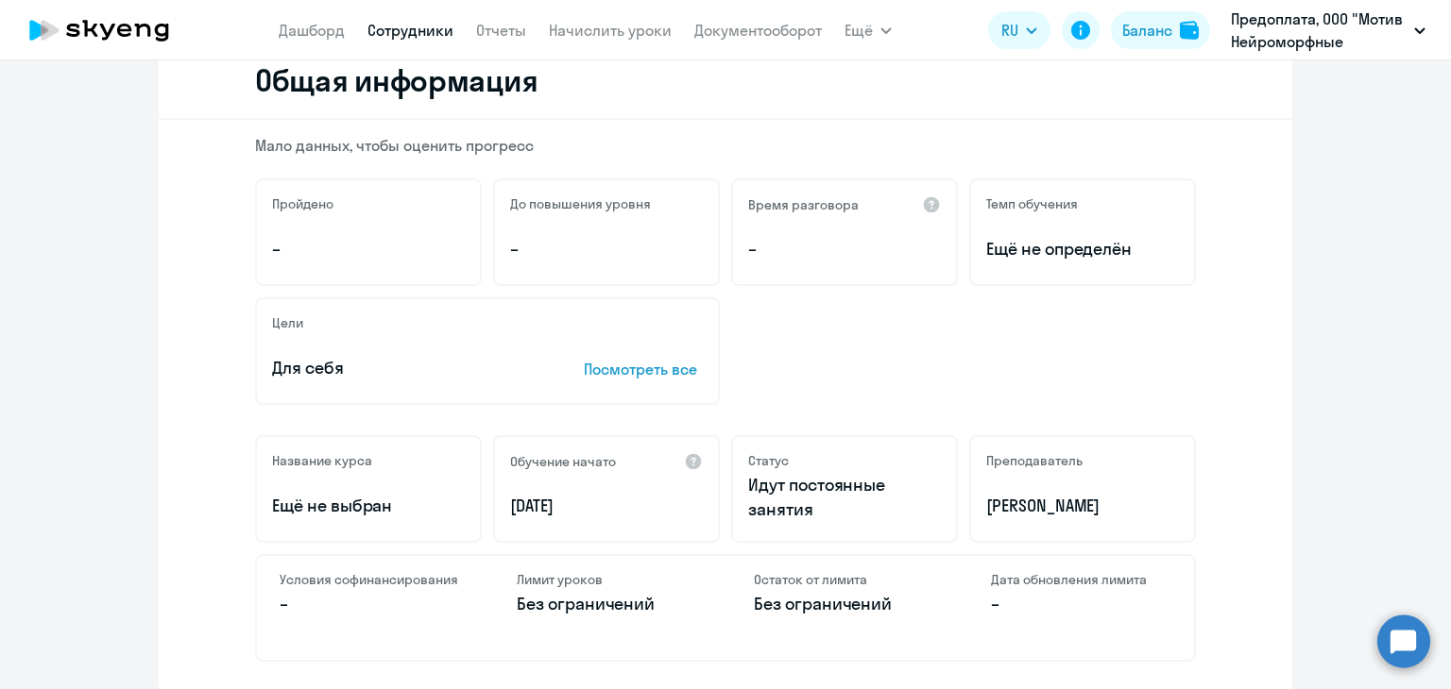
scroll to position [0, 0]
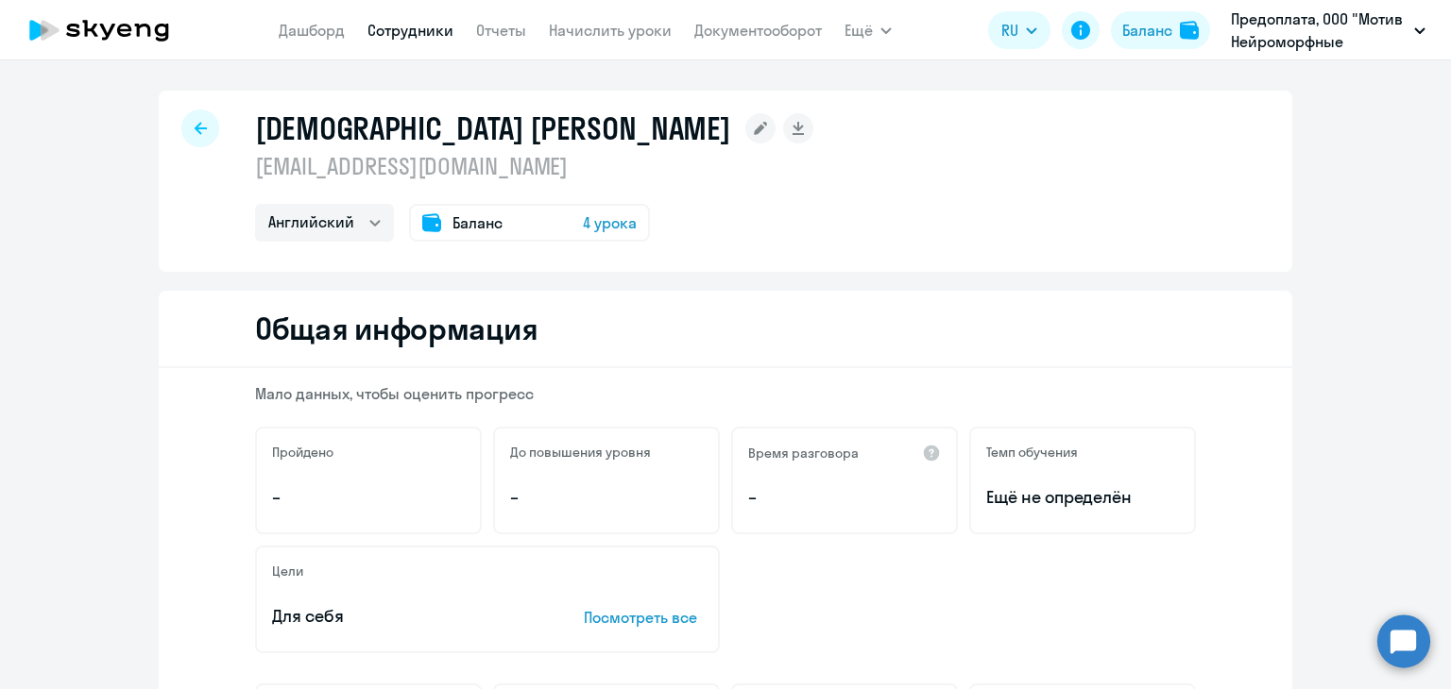
click at [185, 128] on div at bounding box center [200, 129] width 38 height 38
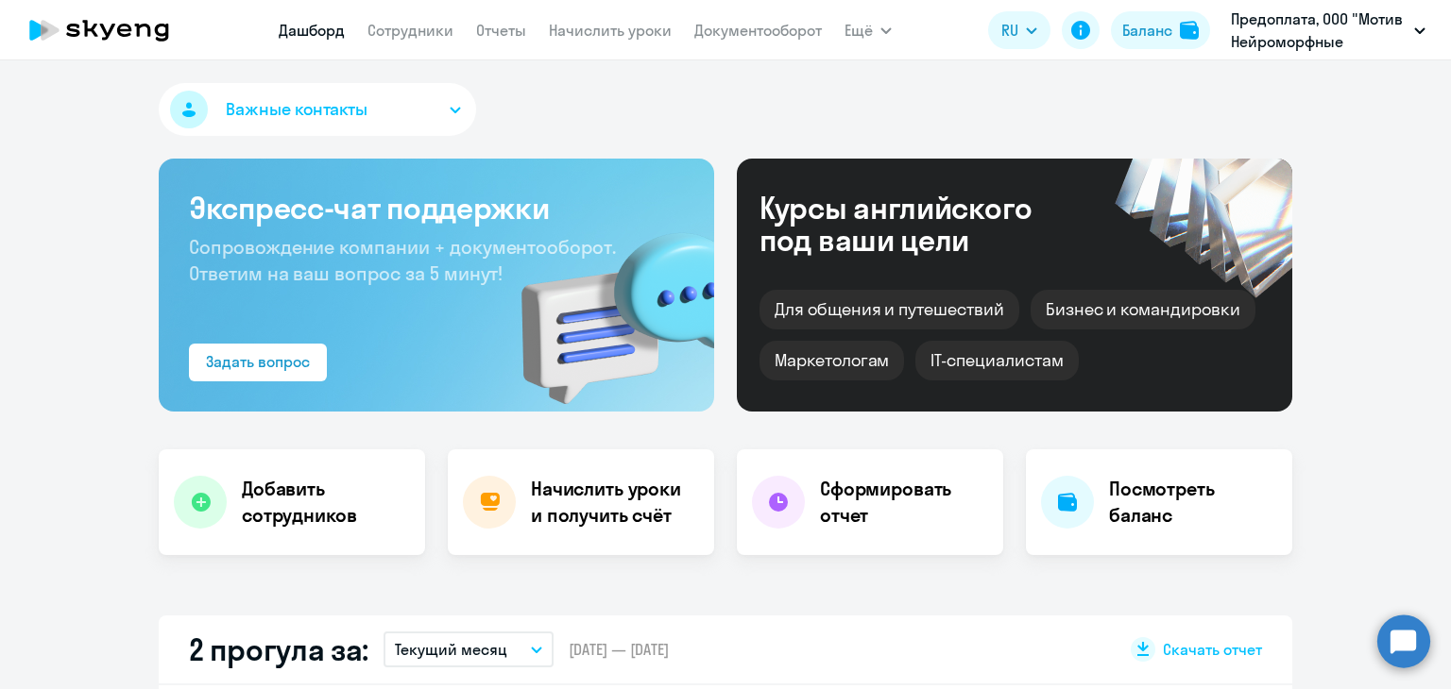
select select "30"
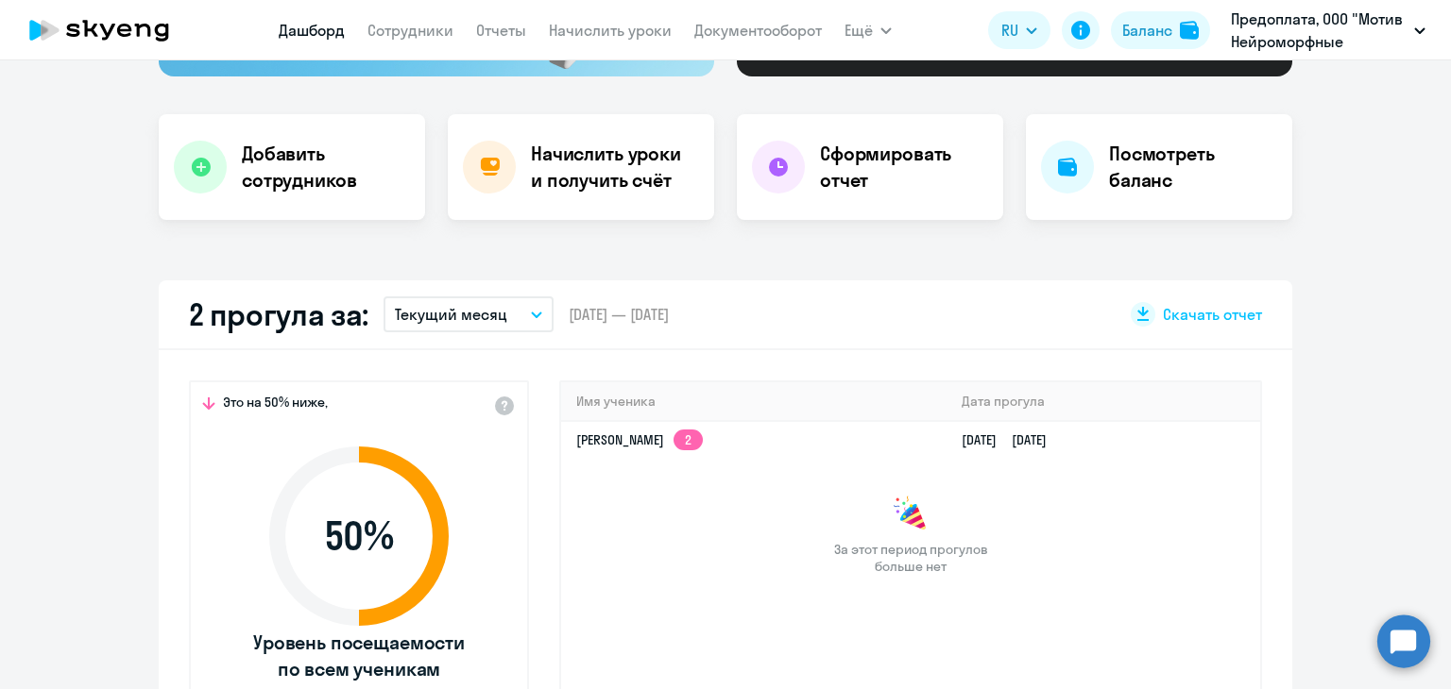
scroll to position [567, 0]
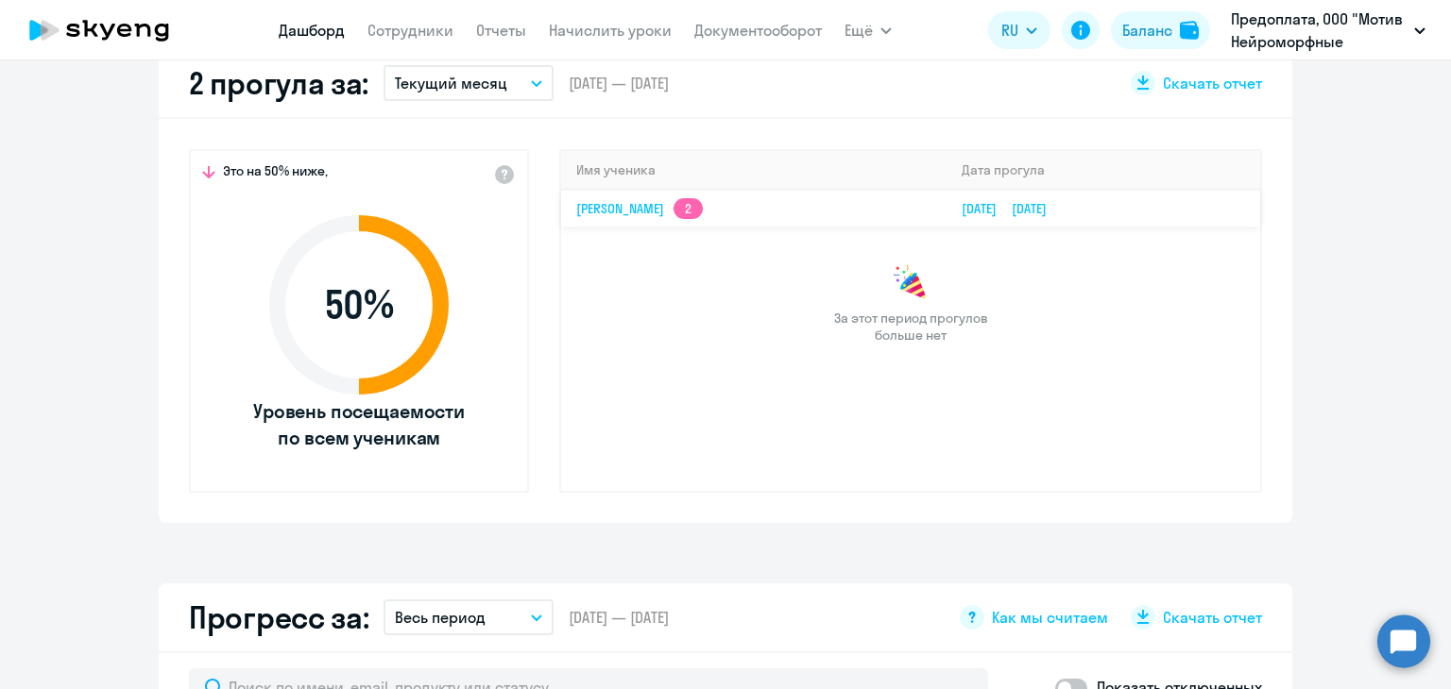
click at [703, 202] on app-skyeng-badge "2" at bounding box center [687, 208] width 29 height 21
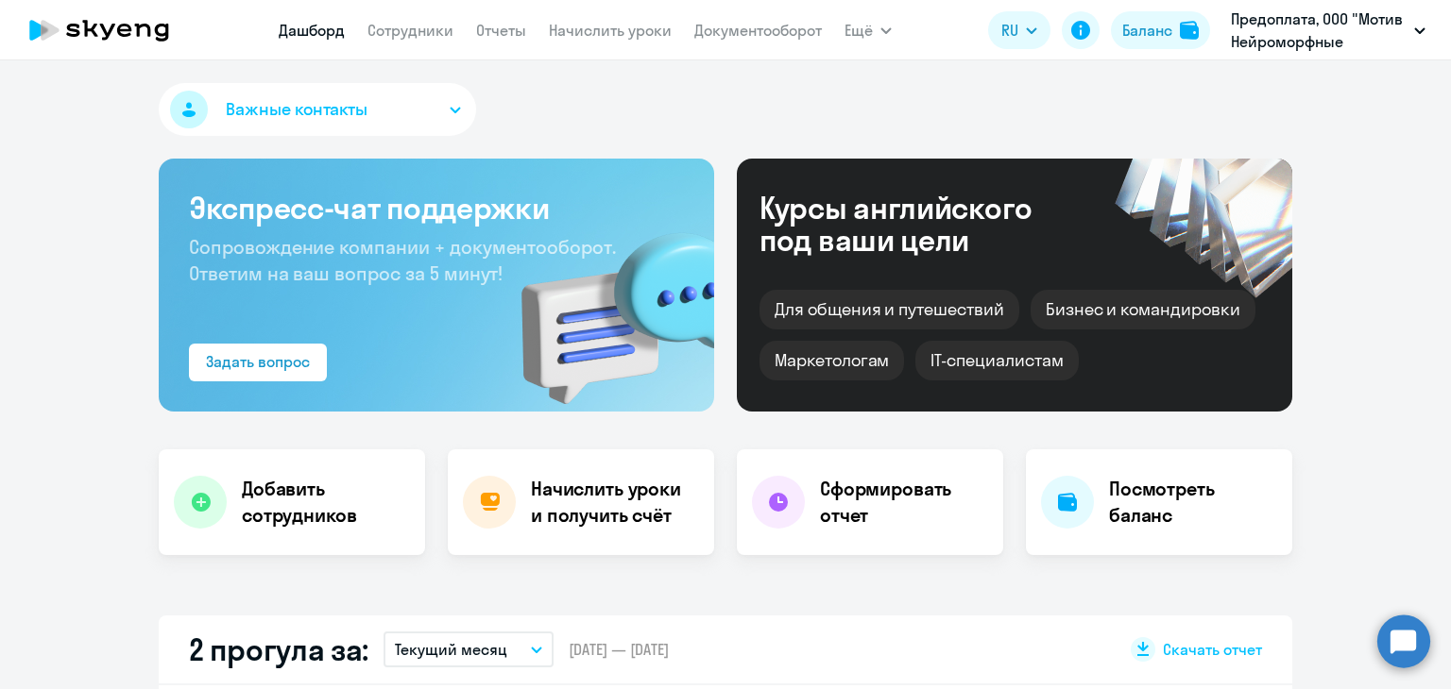
select select "english"
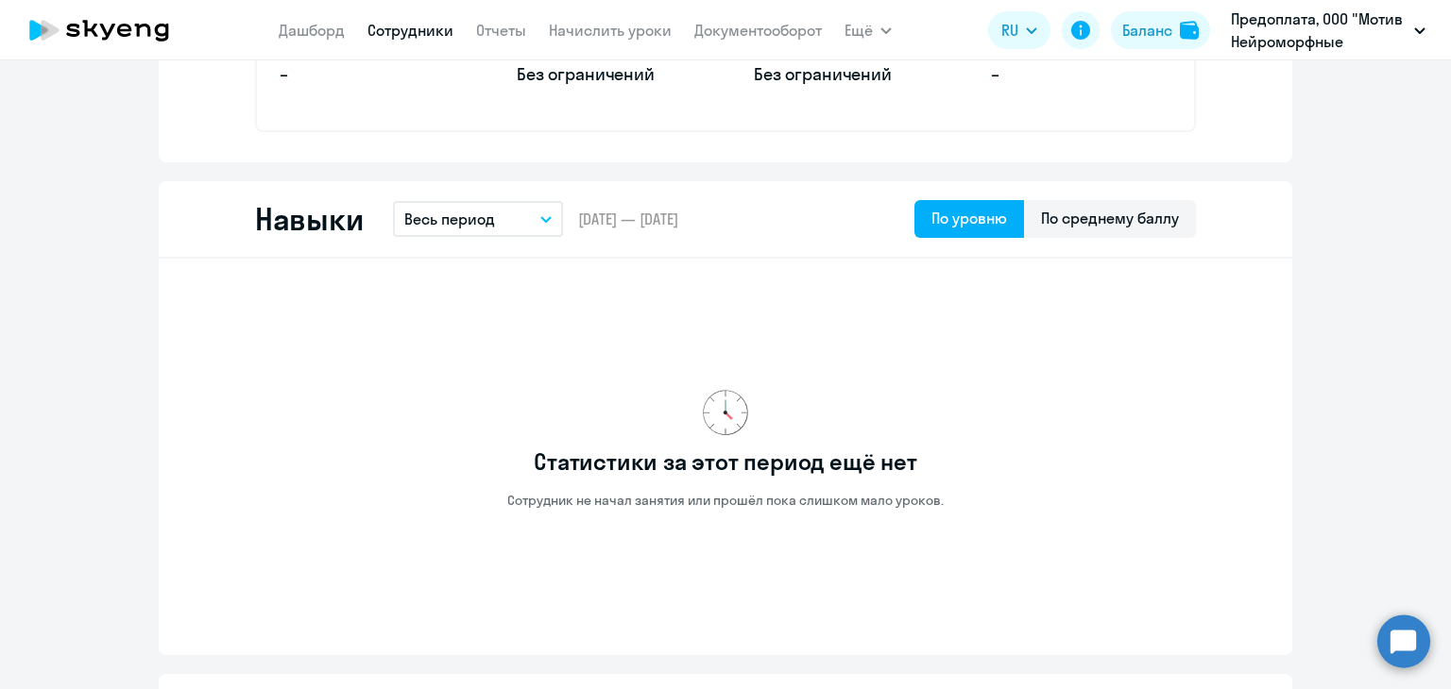
scroll to position [850, 0]
